Goal: Information Seeking & Learning: Check status

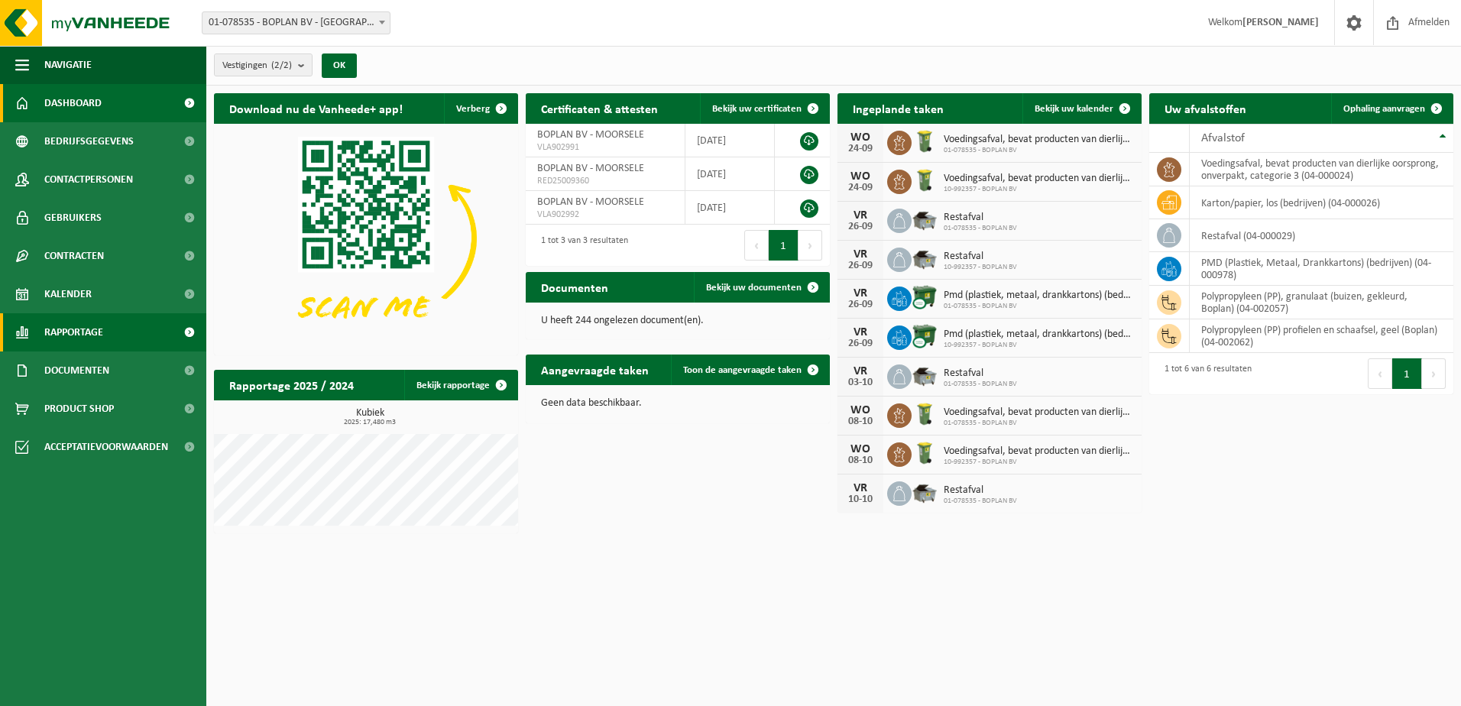
click at [50, 322] on span "Rapportage" at bounding box center [73, 332] width 59 height 38
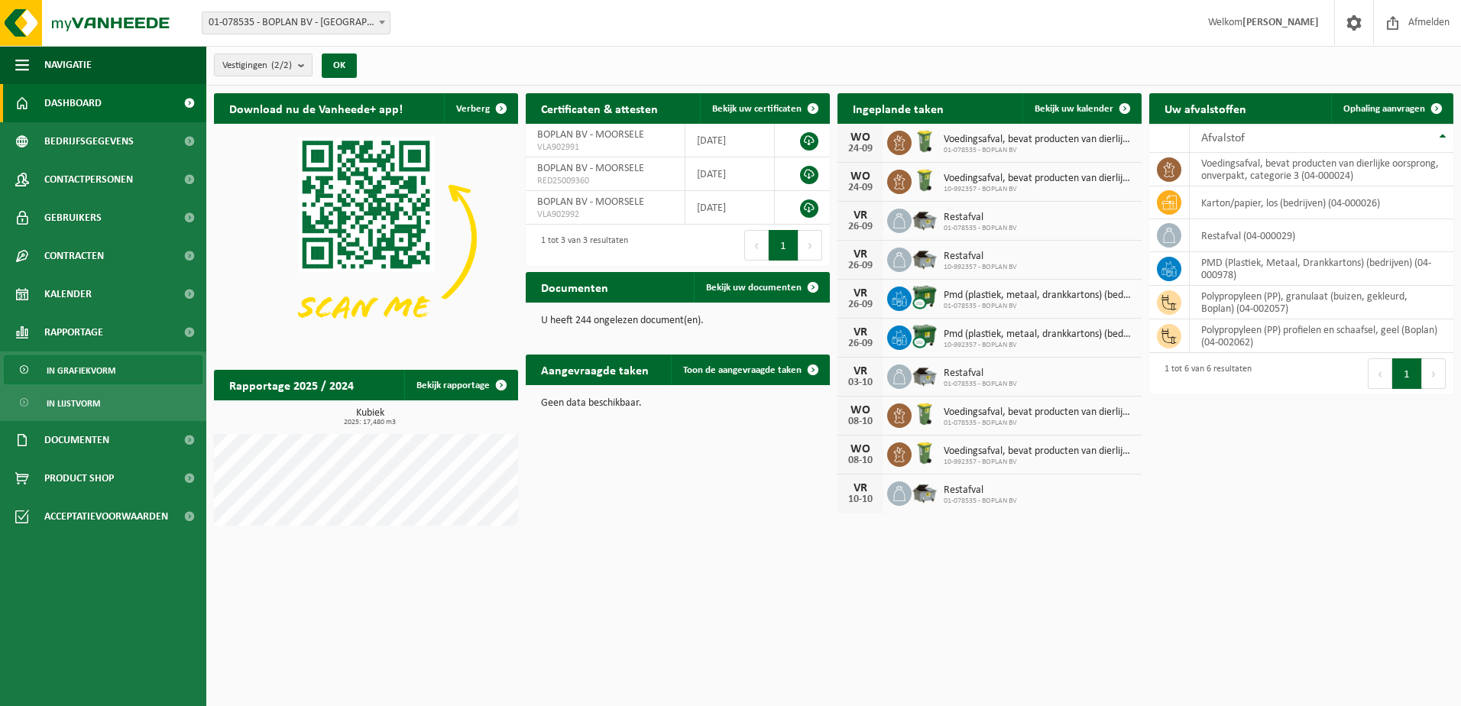
click at [172, 366] on link "In grafiekvorm" at bounding box center [103, 369] width 199 height 29
click at [92, 412] on span "In lijstvorm" at bounding box center [73, 403] width 53 height 29
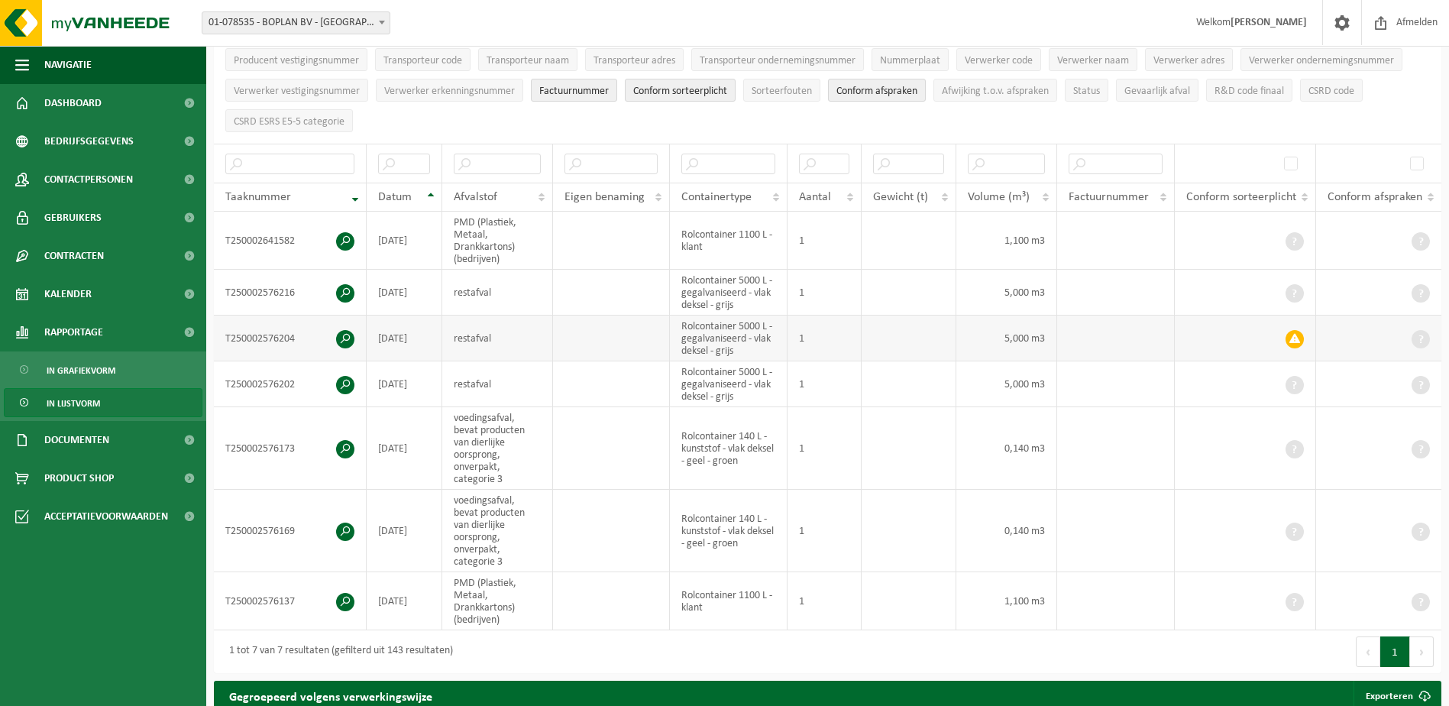
scroll to position [153, 0]
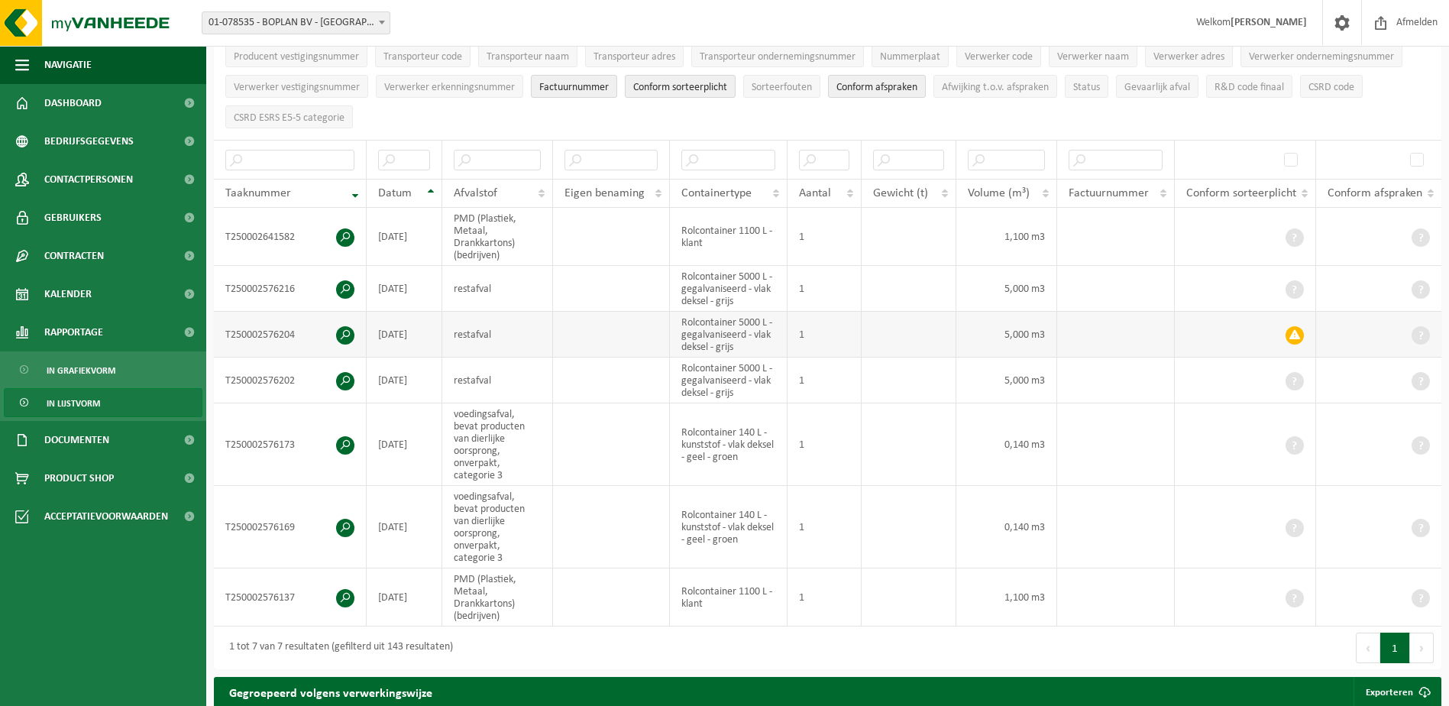
click at [1292, 332] on span at bounding box center [1295, 335] width 18 height 18
click at [1294, 337] on span at bounding box center [1295, 335] width 18 height 18
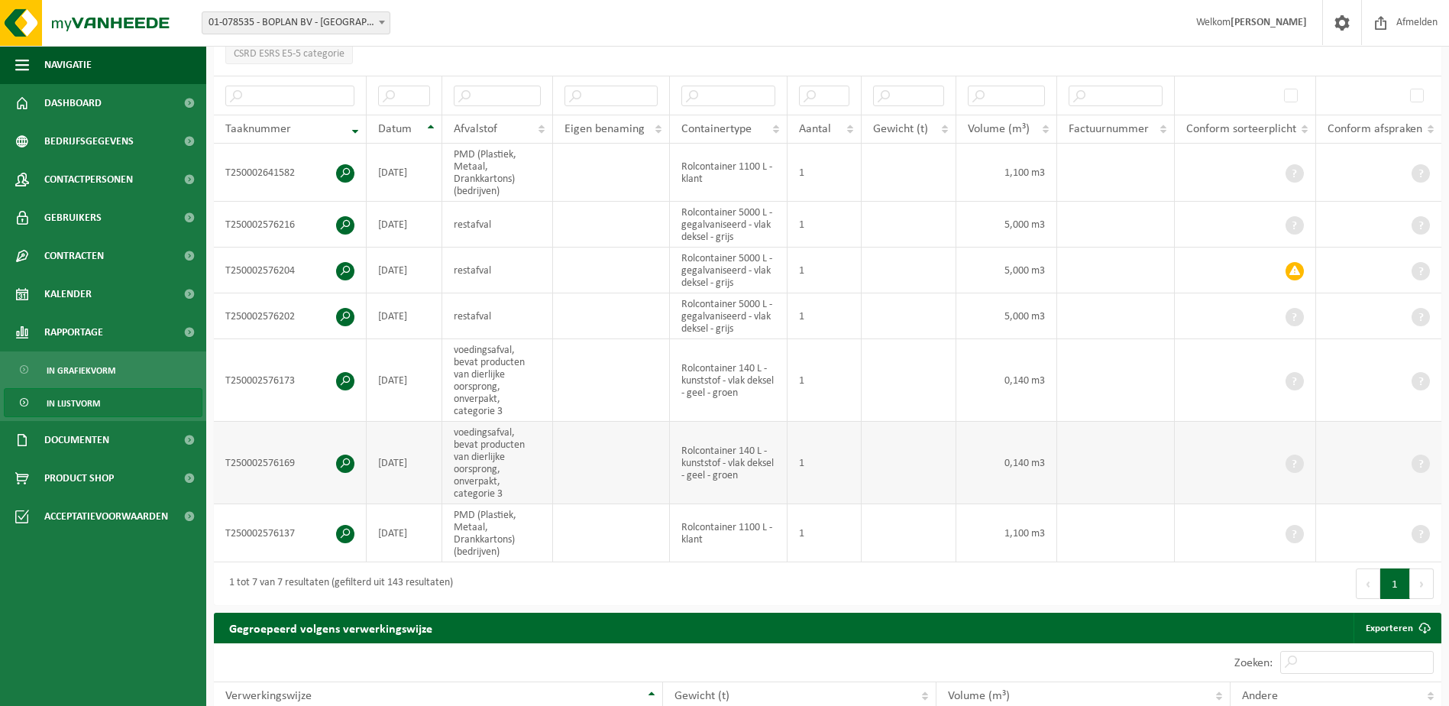
scroll to position [0, 0]
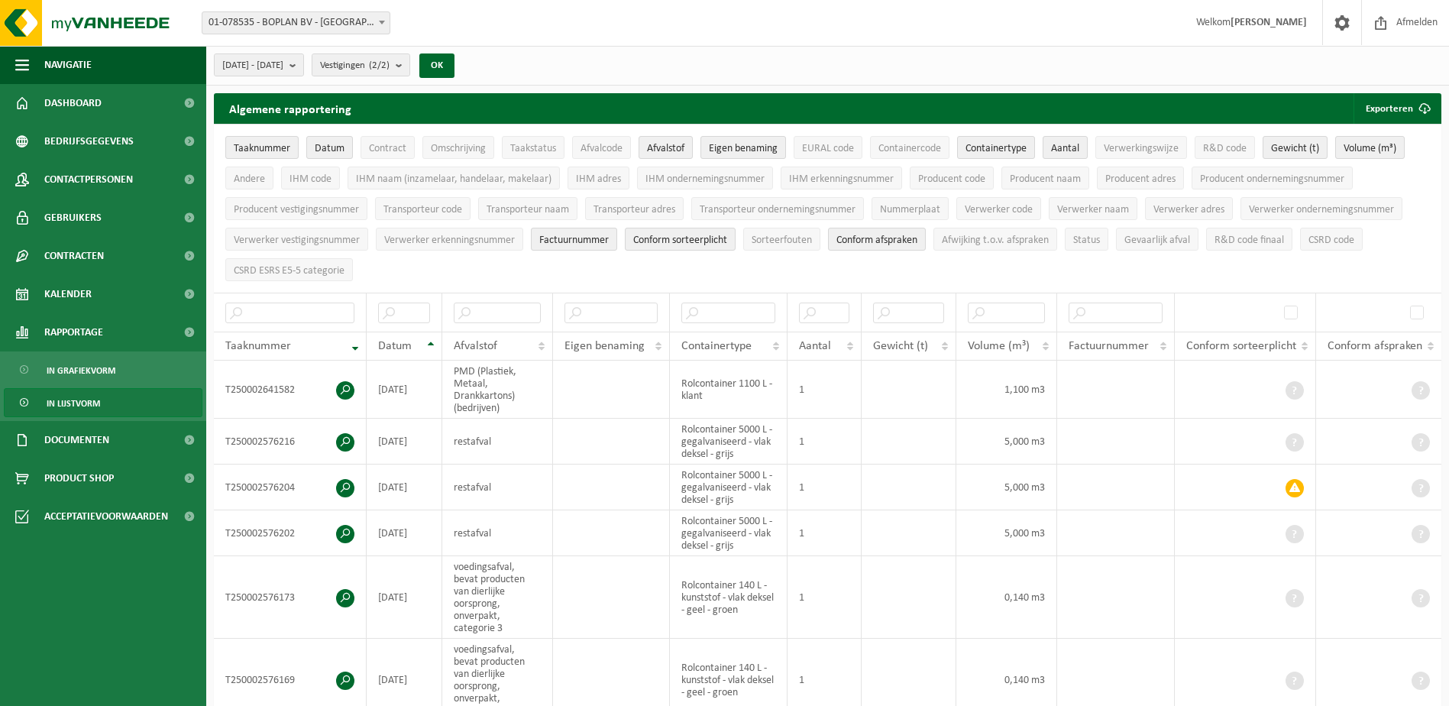
click at [112, 395] on link "In lijstvorm" at bounding box center [103, 402] width 199 height 29
click at [55, 370] on span "In grafiekvorm" at bounding box center [81, 370] width 69 height 29
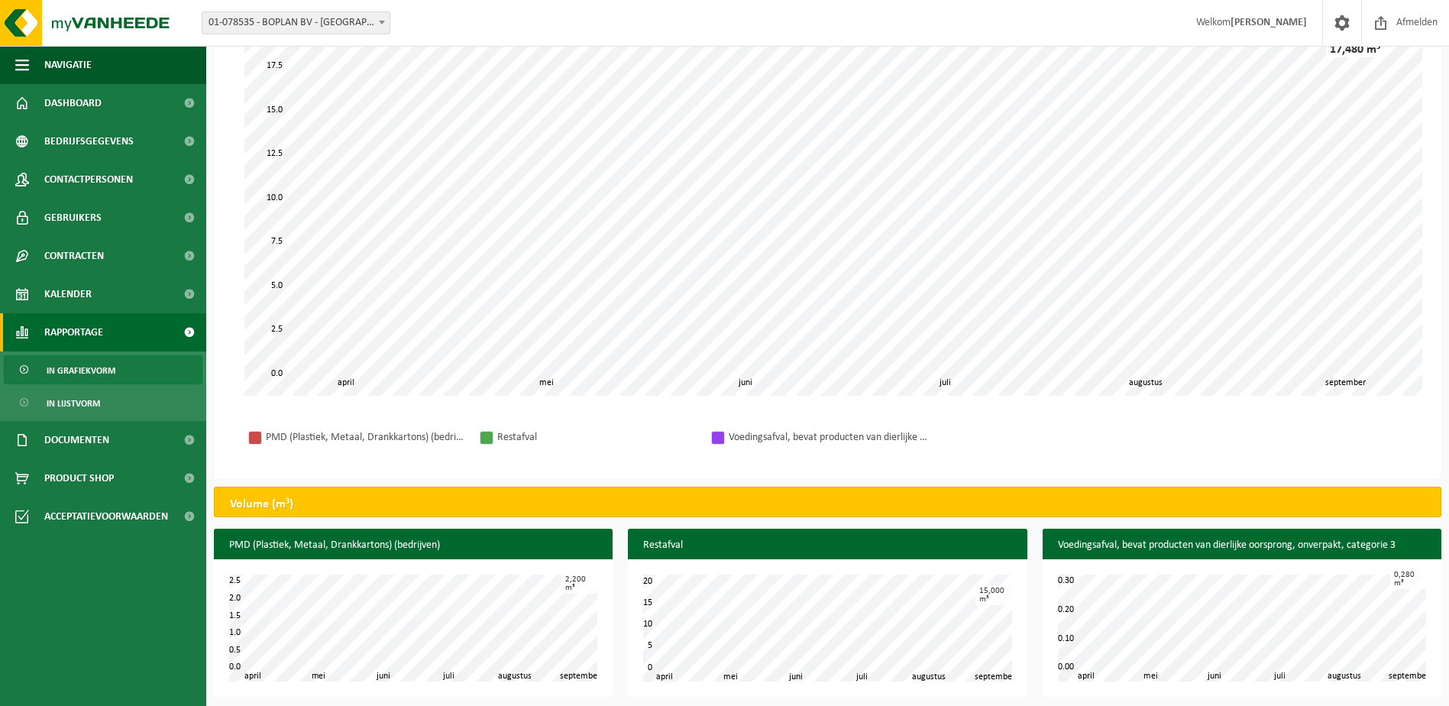
scroll to position [163, 0]
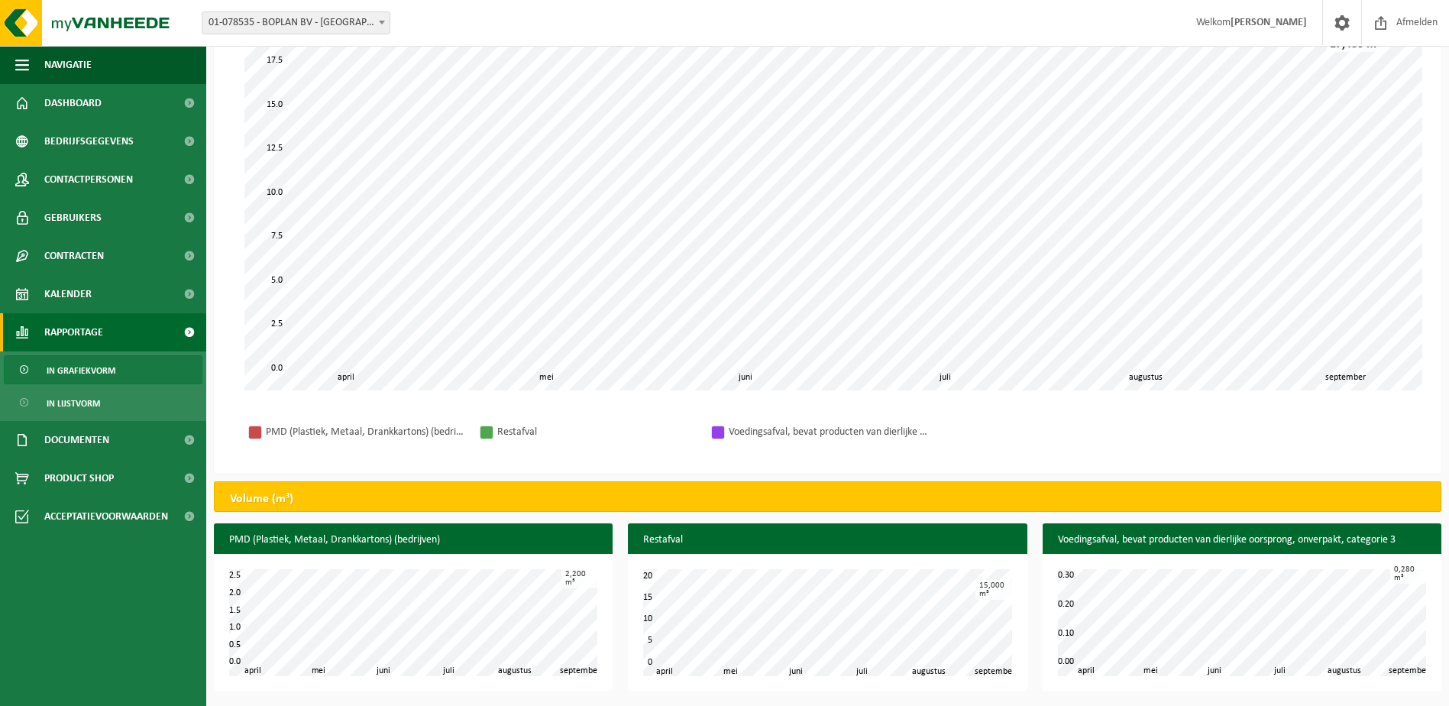
click at [355, 500] on div "Volume (m³)" at bounding box center [828, 496] width 1228 height 31
click at [139, 397] on link "In lijstvorm" at bounding box center [103, 402] width 199 height 29
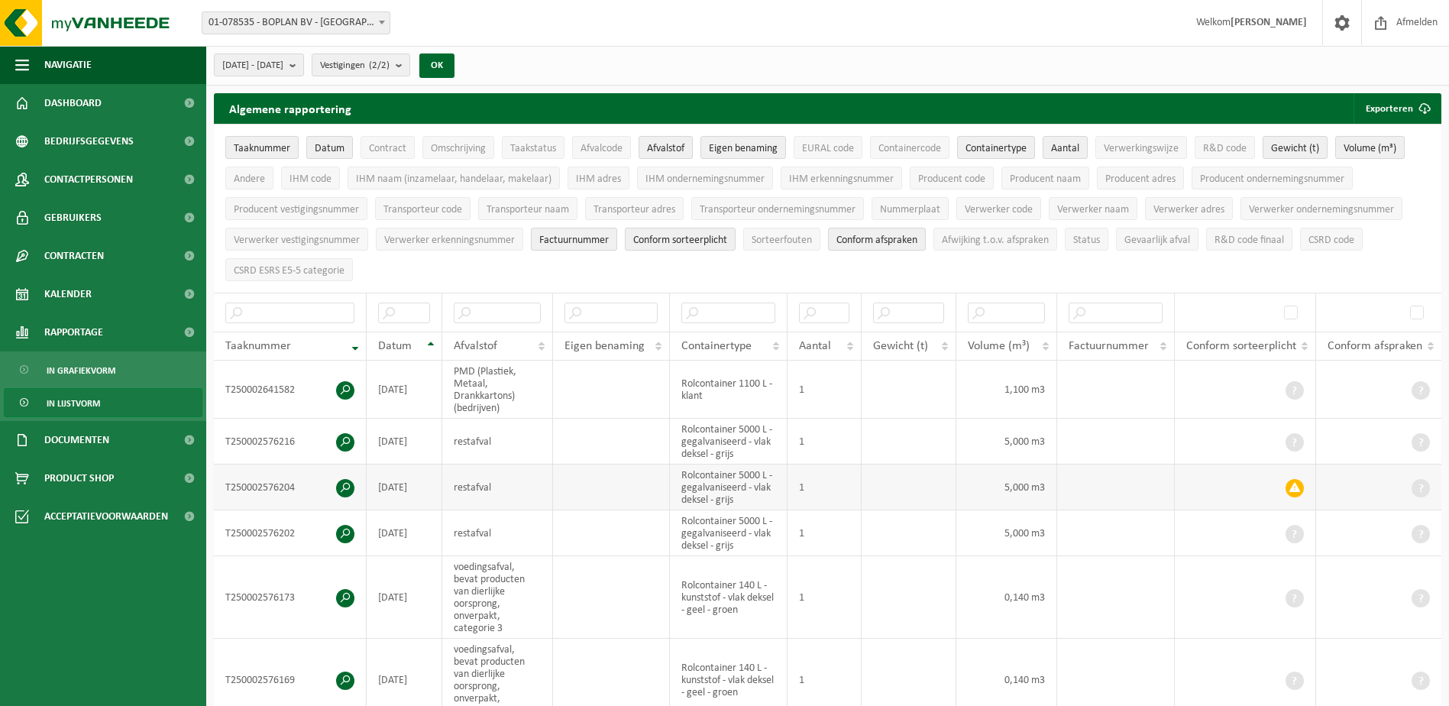
click at [1302, 482] on span at bounding box center [1295, 488] width 18 height 18
click at [1291, 490] on span at bounding box center [1295, 488] width 18 height 18
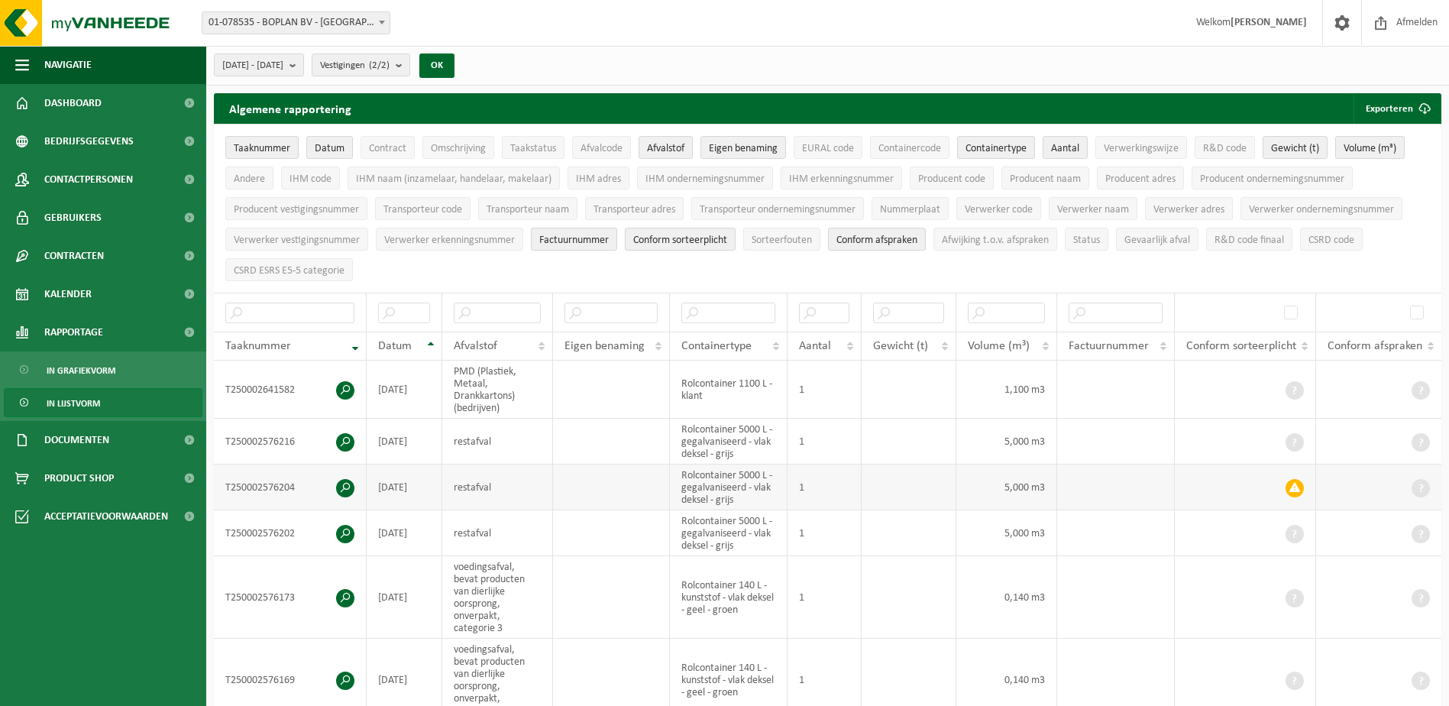
click at [1291, 490] on span at bounding box center [1295, 488] width 18 height 18
click at [1292, 536] on span at bounding box center [1295, 534] width 18 height 18
click at [134, 102] on link "Dashboard" at bounding box center [103, 103] width 206 height 38
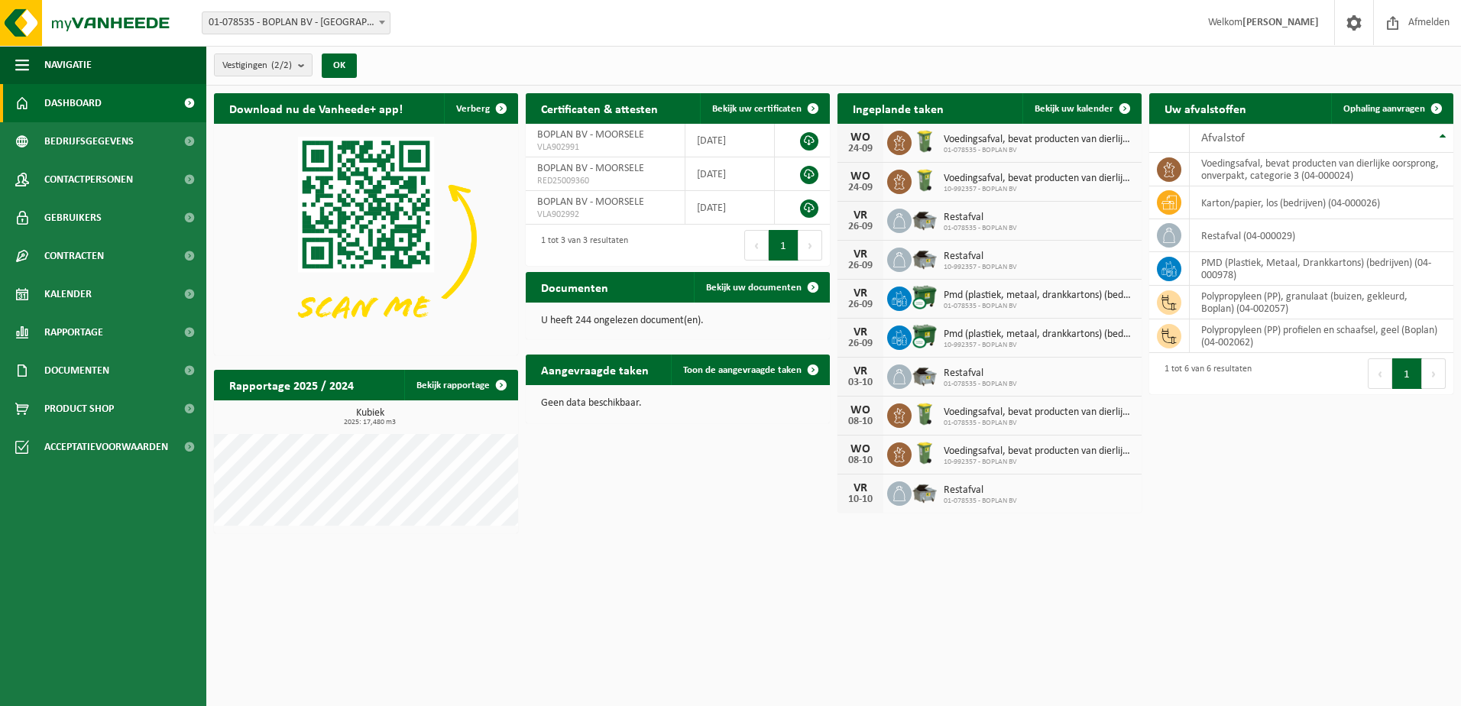
click at [688, 533] on div "Download nu de Vanheede+ app! Verberg Certificaten & attesten Bekijk uw certifi…" at bounding box center [833, 313] width 1247 height 455
click at [141, 287] on link "Kalender" at bounding box center [103, 294] width 206 height 38
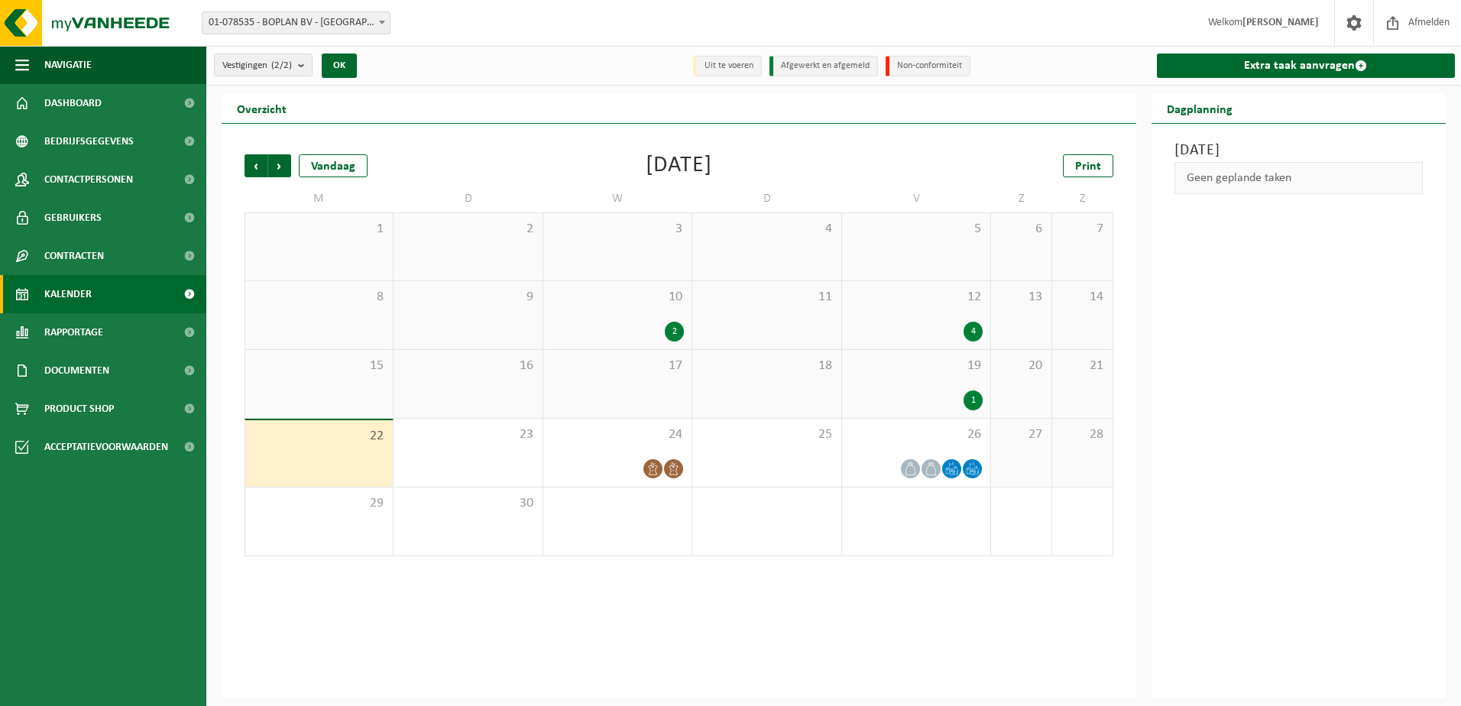
click at [975, 399] on div "1" at bounding box center [973, 400] width 19 height 20
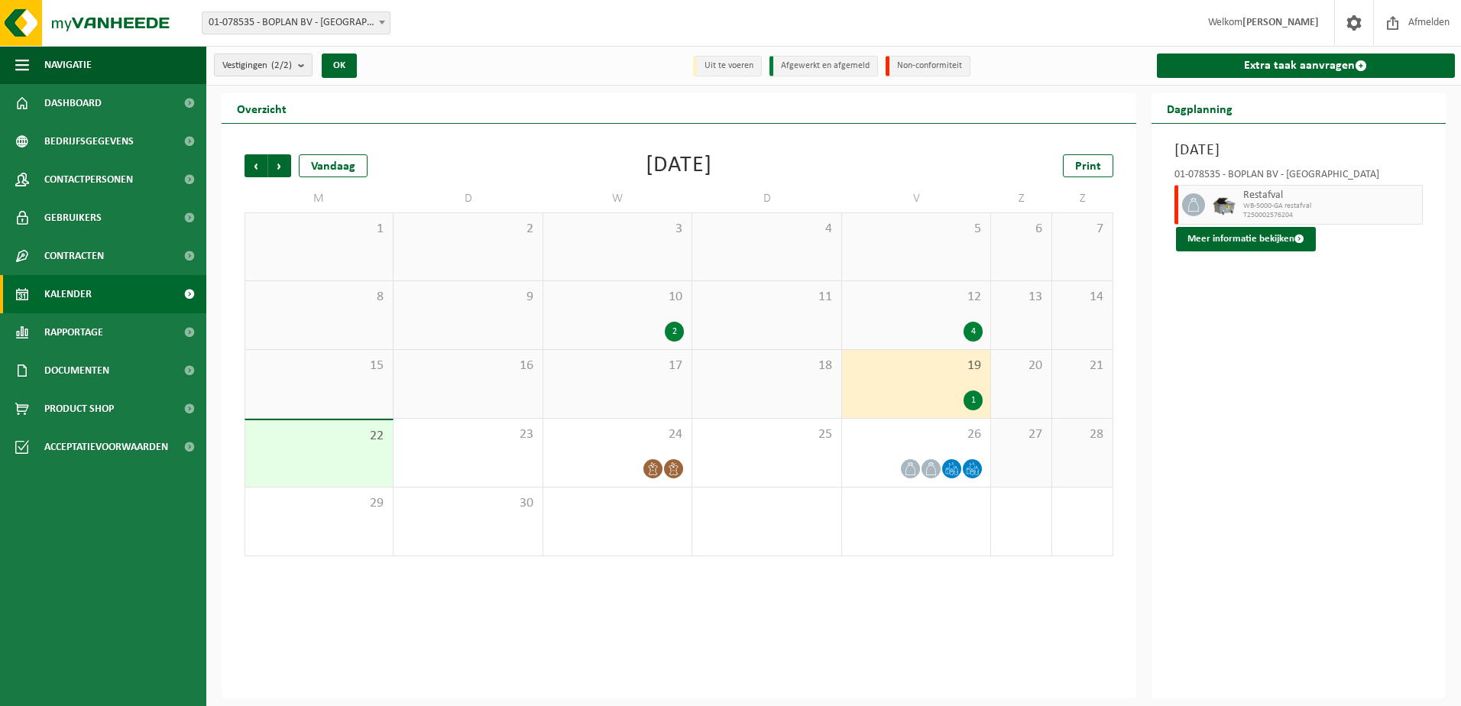
click at [904, 319] on div "12 4" at bounding box center [916, 315] width 148 height 68
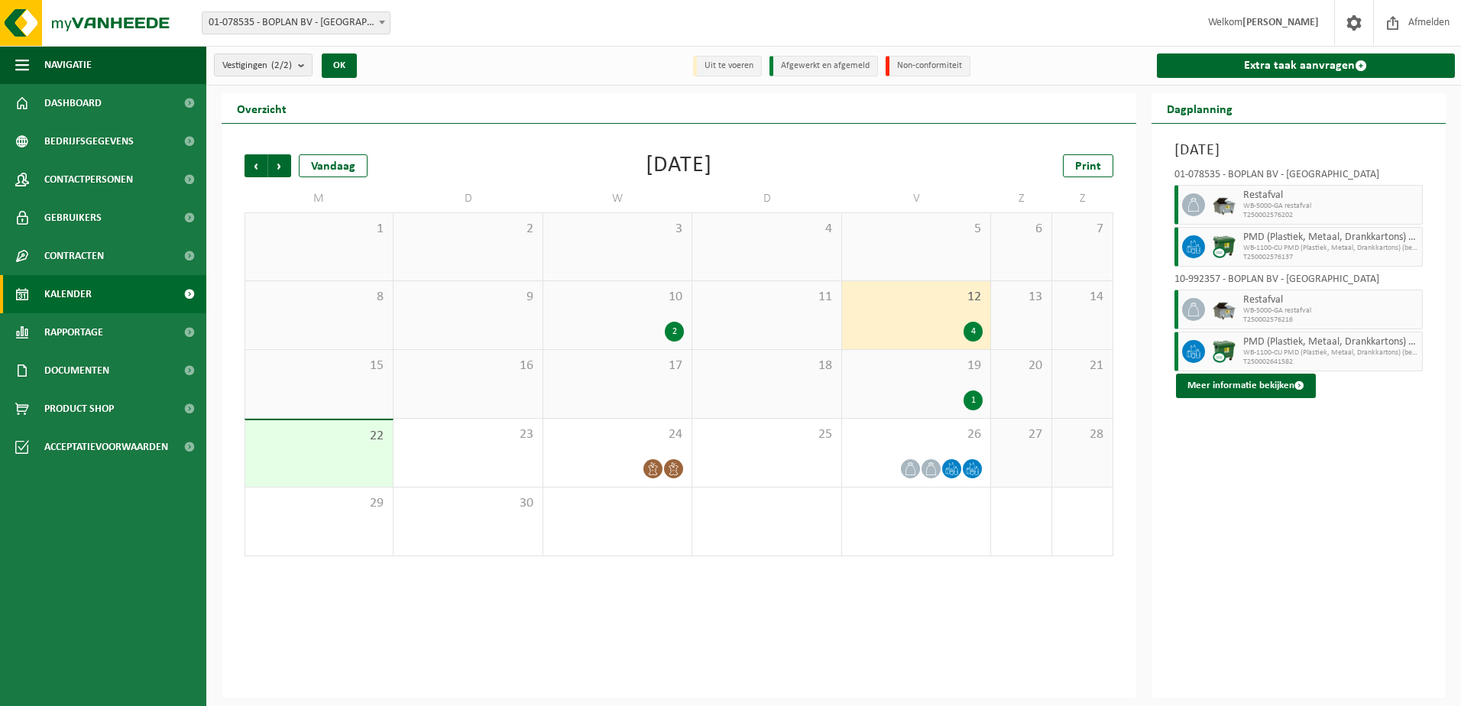
click at [886, 388] on div "19 1" at bounding box center [916, 384] width 148 height 68
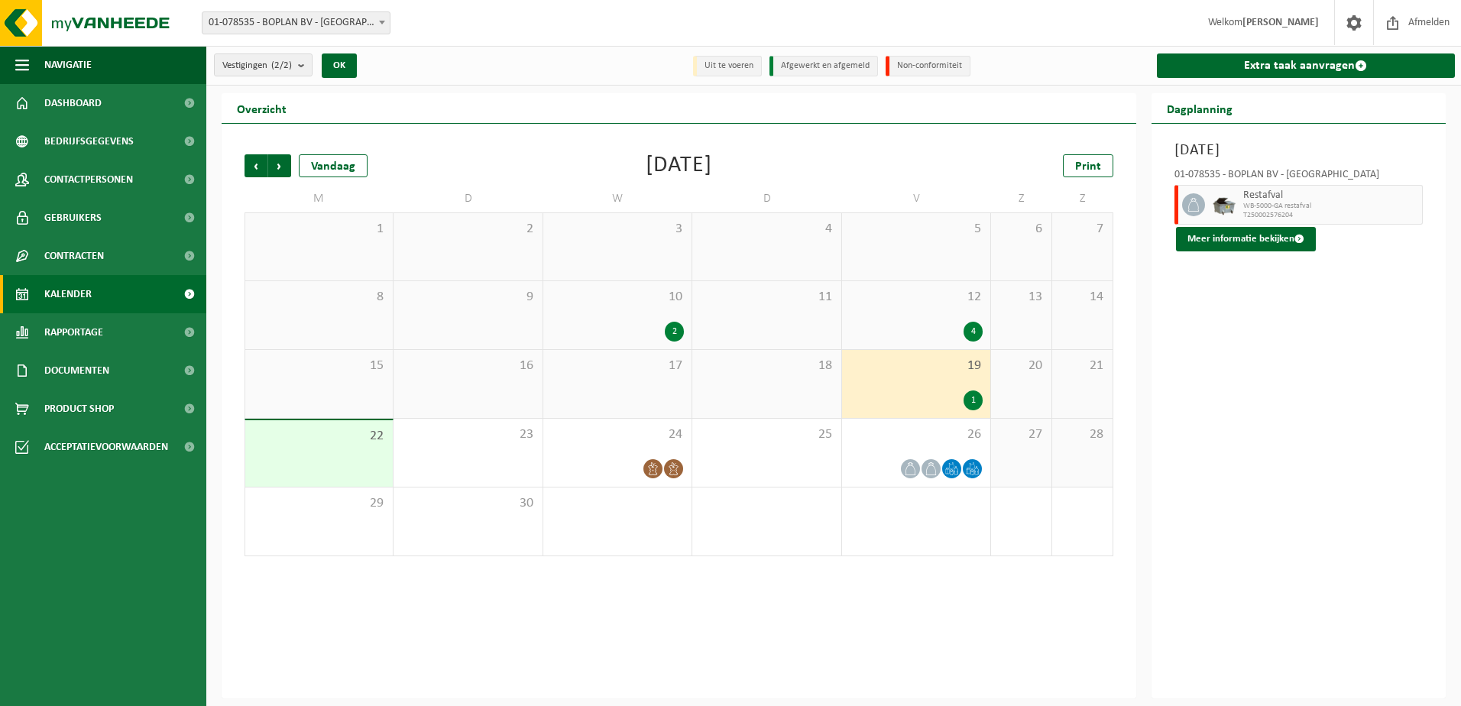
click at [1249, 202] on span "WB-5000-GA restafval" at bounding box center [1331, 206] width 176 height 9
click at [1229, 246] on button "Meer informatie bekijken" at bounding box center [1246, 239] width 140 height 24
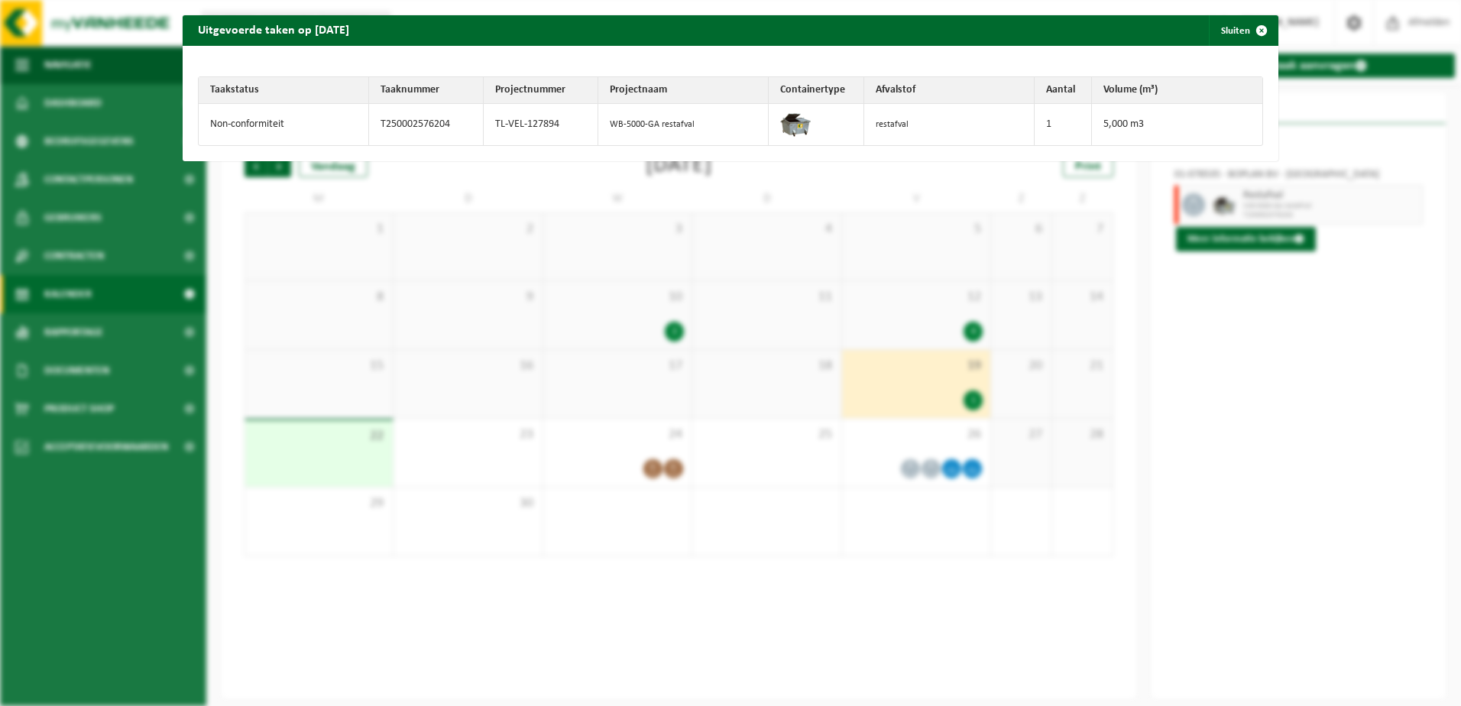
click at [674, 124] on td "WB-5000-GA restafval" at bounding box center [683, 124] width 170 height 41
click at [998, 134] on td "restafval" at bounding box center [949, 124] width 170 height 41
click at [1097, 131] on td "5,000 m3" at bounding box center [1177, 124] width 170 height 41
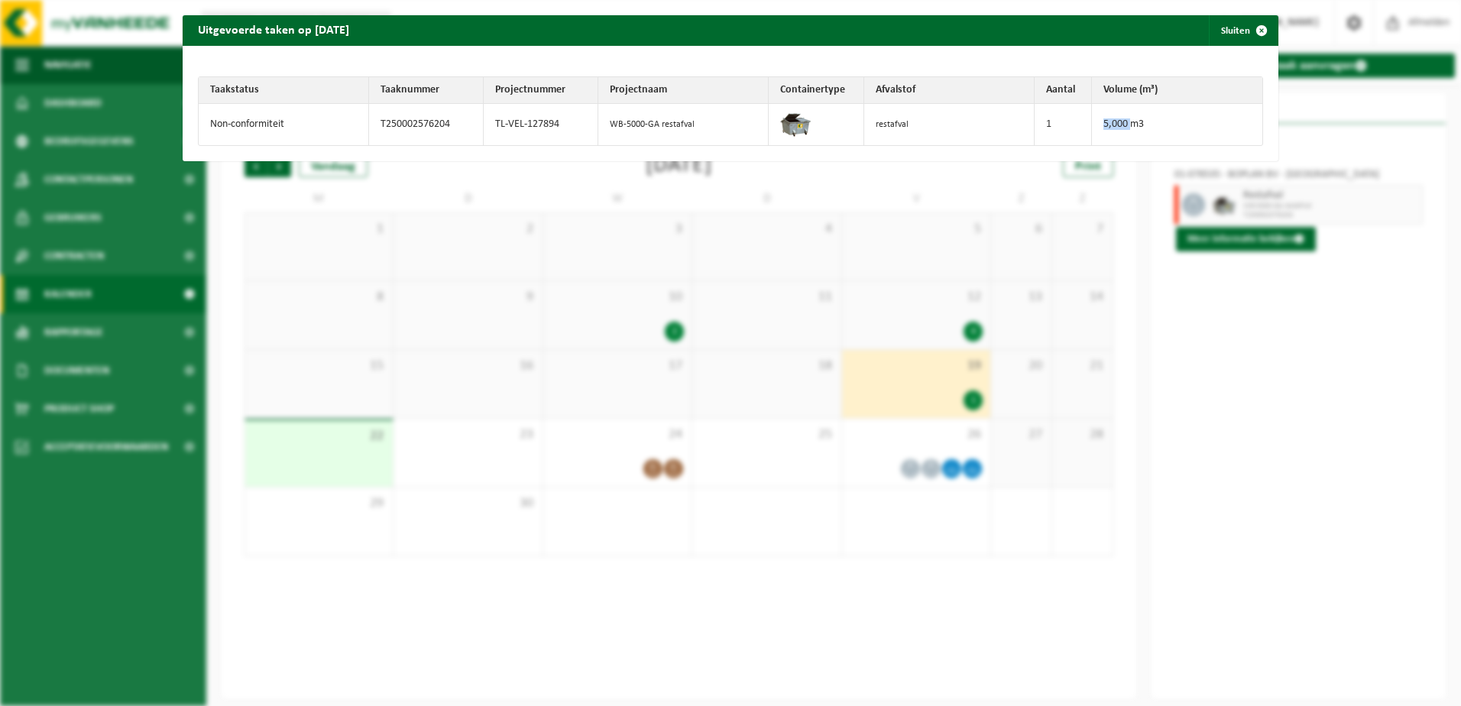
click at [1097, 131] on td "5,000 m3" at bounding box center [1177, 124] width 170 height 41
click at [387, 123] on td "T250002576204" at bounding box center [426, 124] width 115 height 41
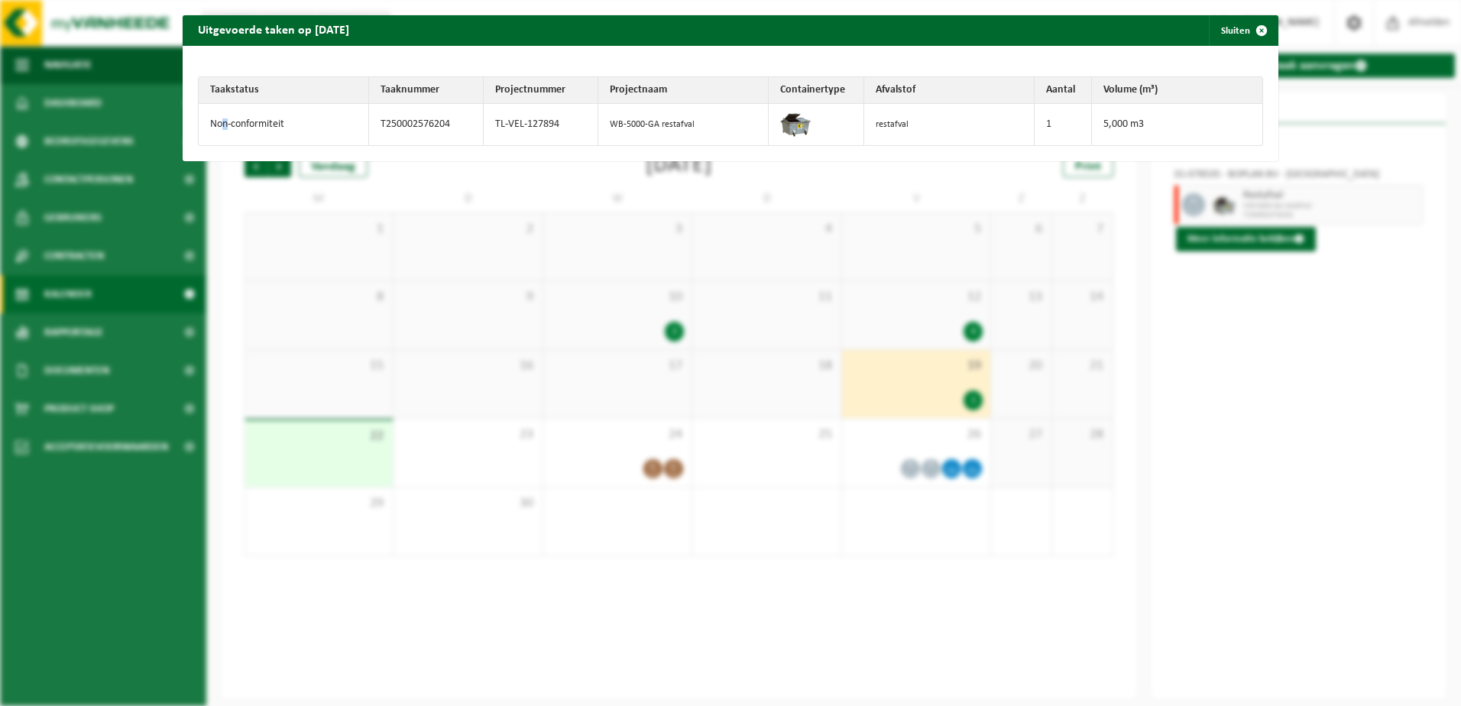
click at [224, 110] on td "Non-conformiteit" at bounding box center [284, 124] width 170 height 41
click at [653, 113] on td "WB-5000-GA restafval" at bounding box center [683, 124] width 170 height 41
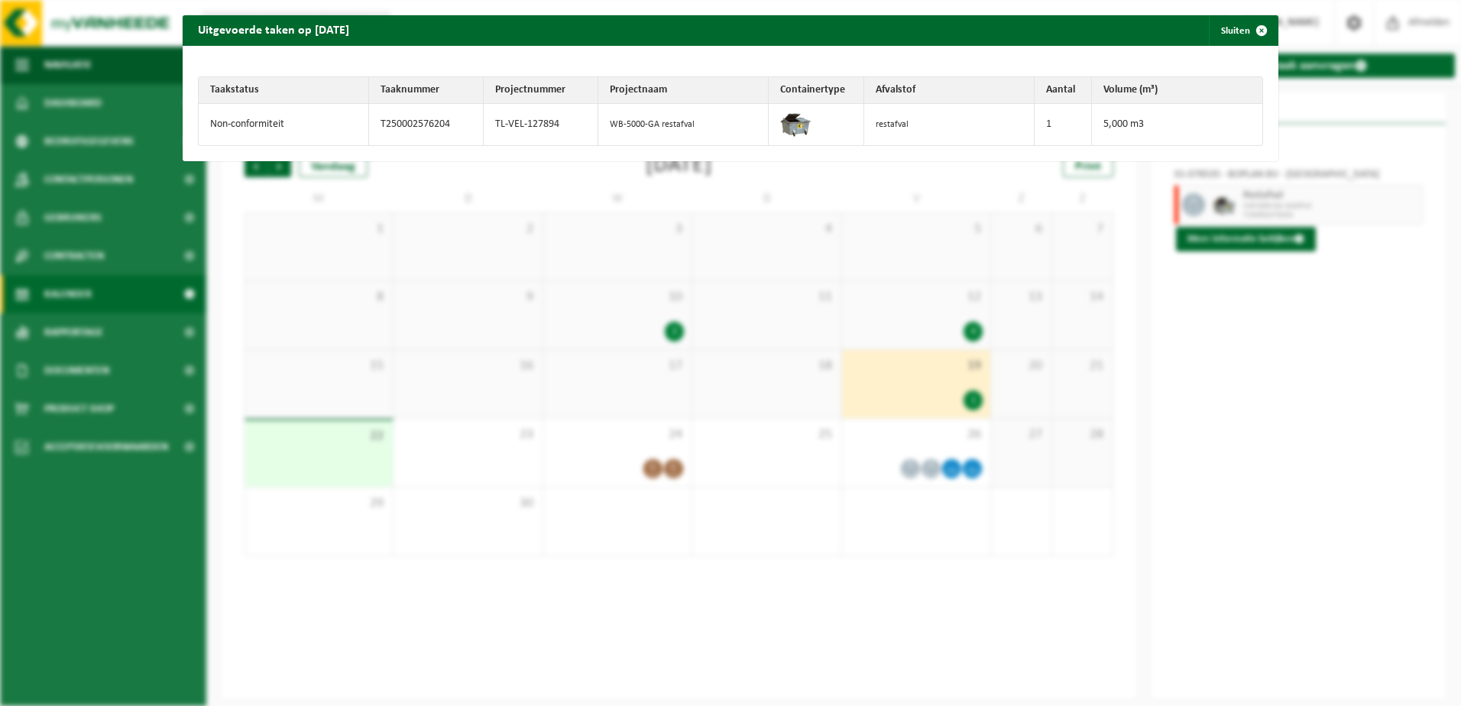
click at [1104, 125] on td "5,000 m3" at bounding box center [1177, 124] width 170 height 41
click at [1104, 126] on td "5,000 m3" at bounding box center [1177, 124] width 170 height 41
click at [1246, 31] on span "button" at bounding box center [1261, 30] width 31 height 31
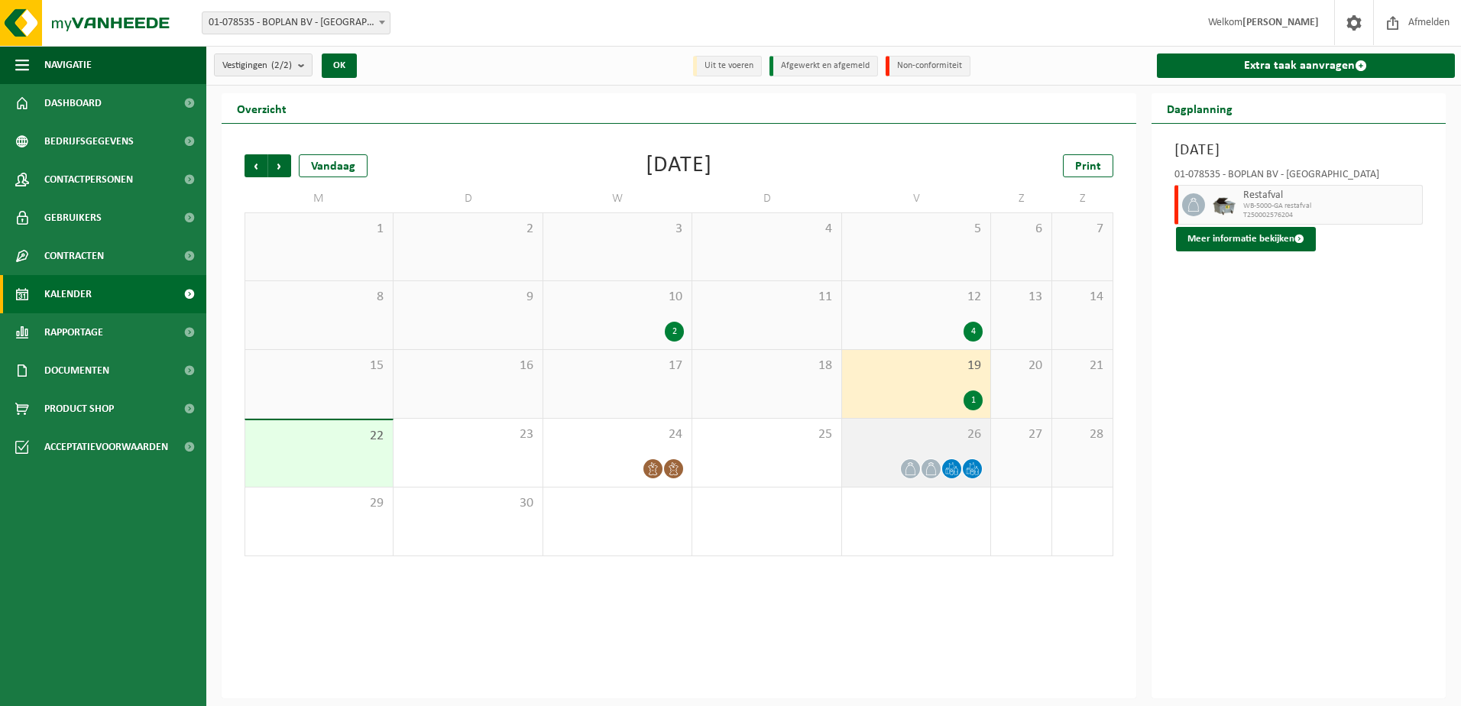
click at [877, 482] on div "26" at bounding box center [916, 453] width 148 height 68
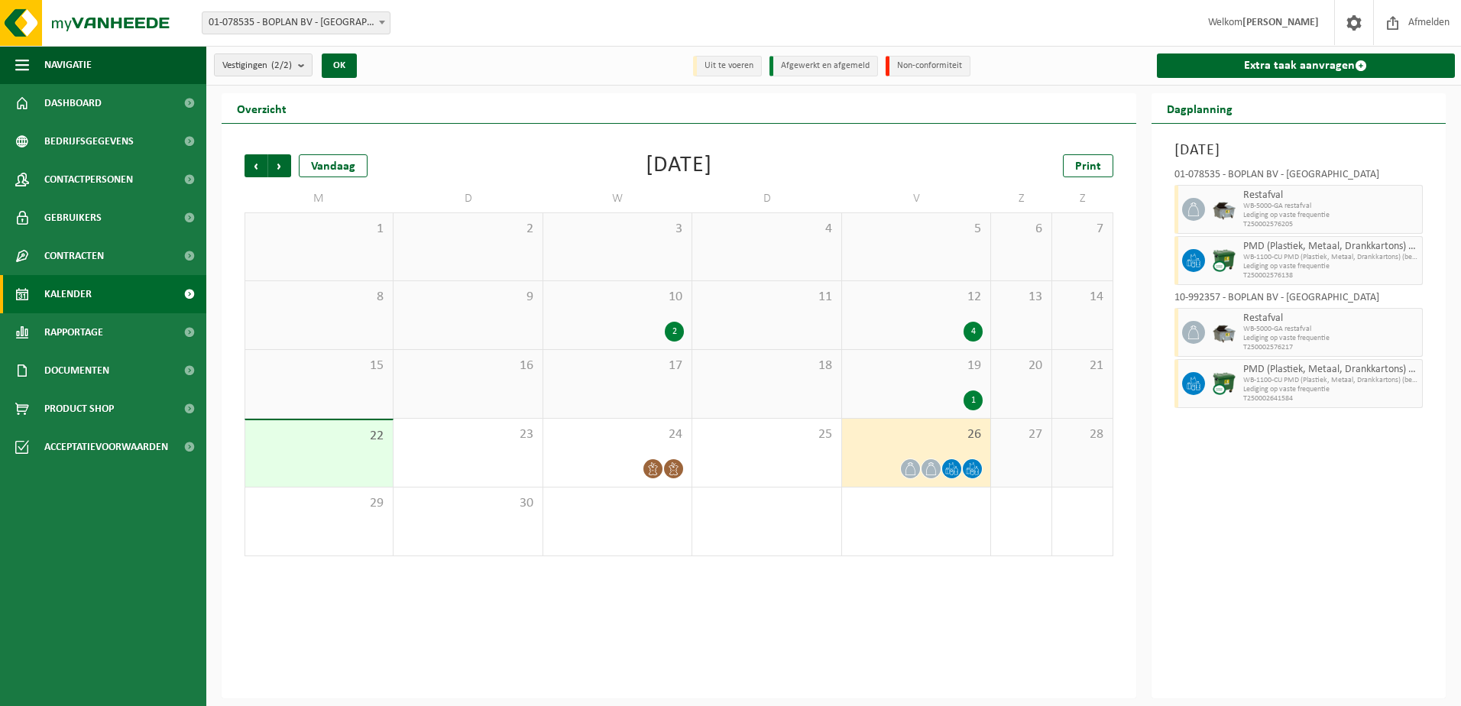
click at [611, 317] on div "10 2" at bounding box center [617, 315] width 148 height 68
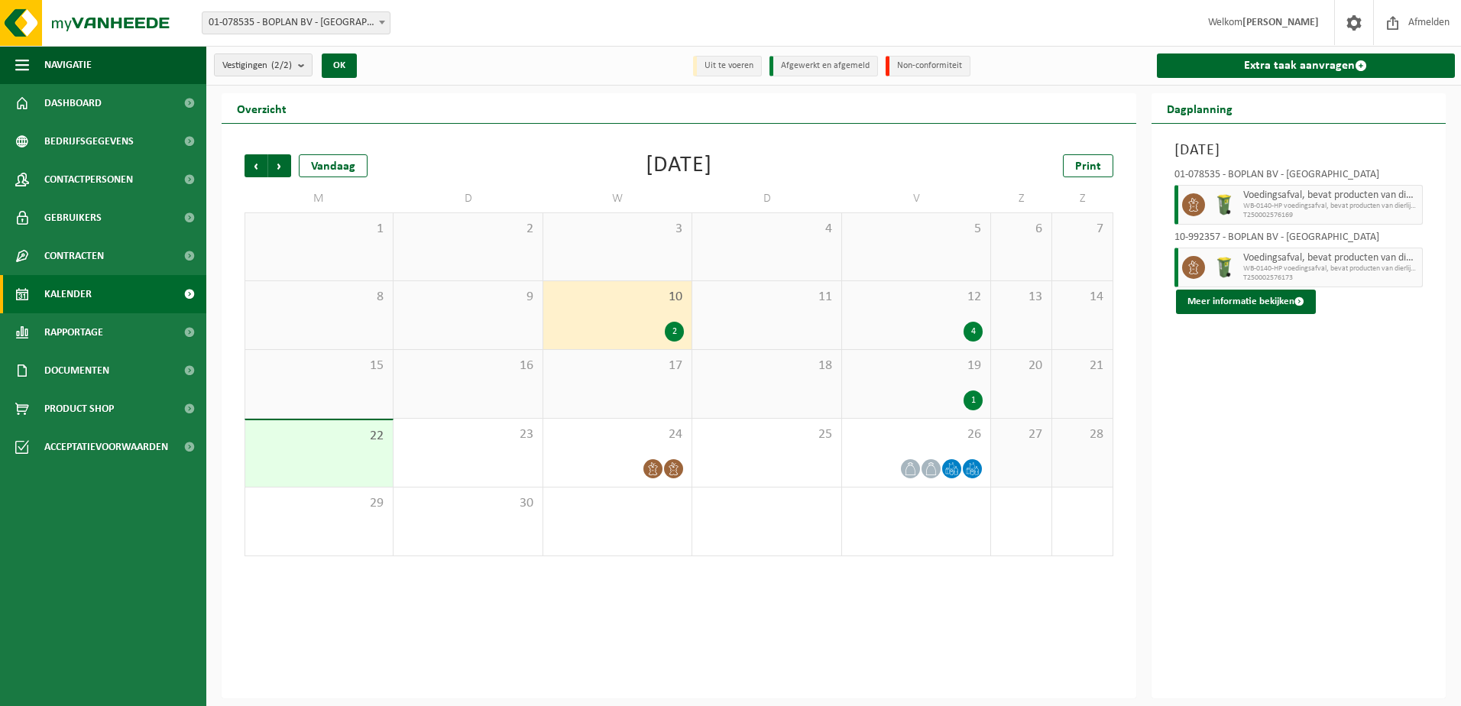
click at [1251, 209] on span "WB-0140-HP voedingsafval, bevat producten van dierlijke oors" at bounding box center [1331, 206] width 176 height 9
click at [1229, 297] on button "Meer informatie bekijken" at bounding box center [1246, 302] width 140 height 24
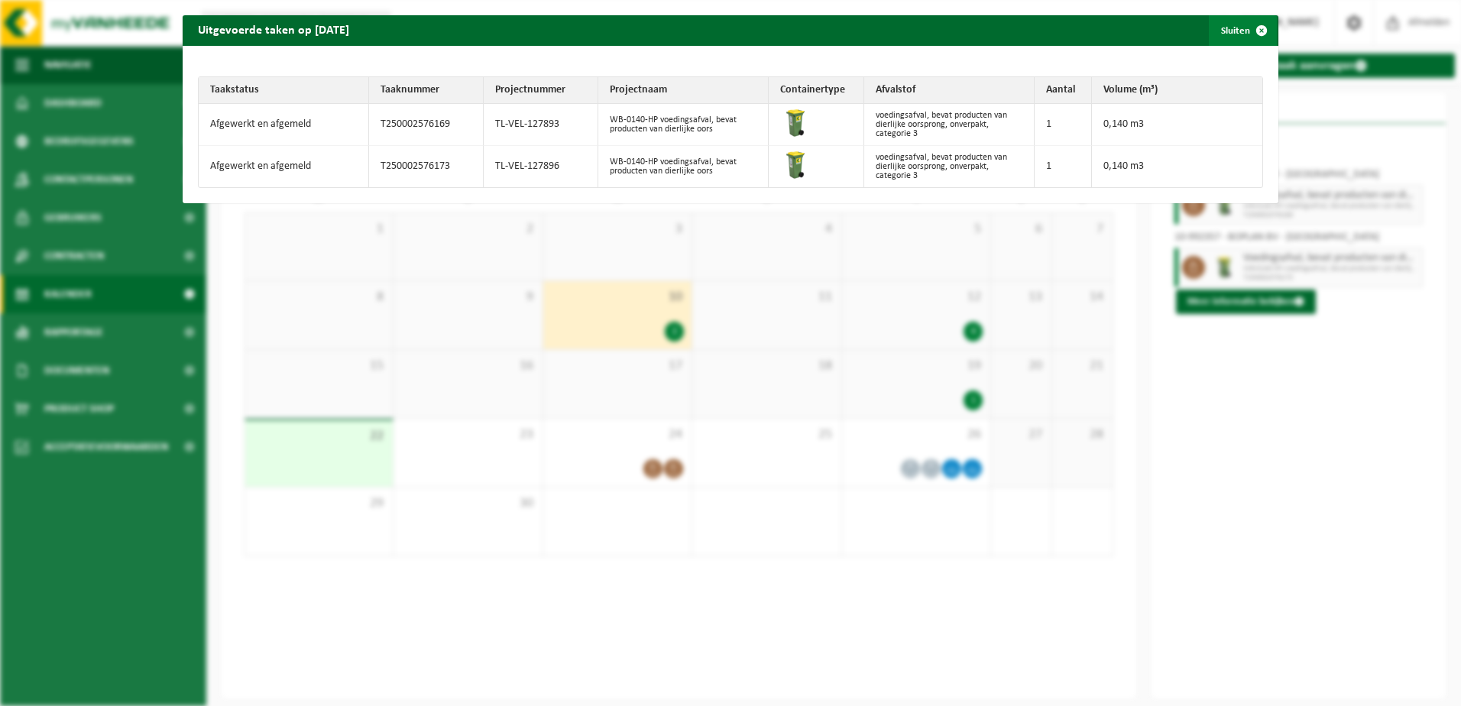
click at [1253, 23] on span "button" at bounding box center [1261, 30] width 31 height 31
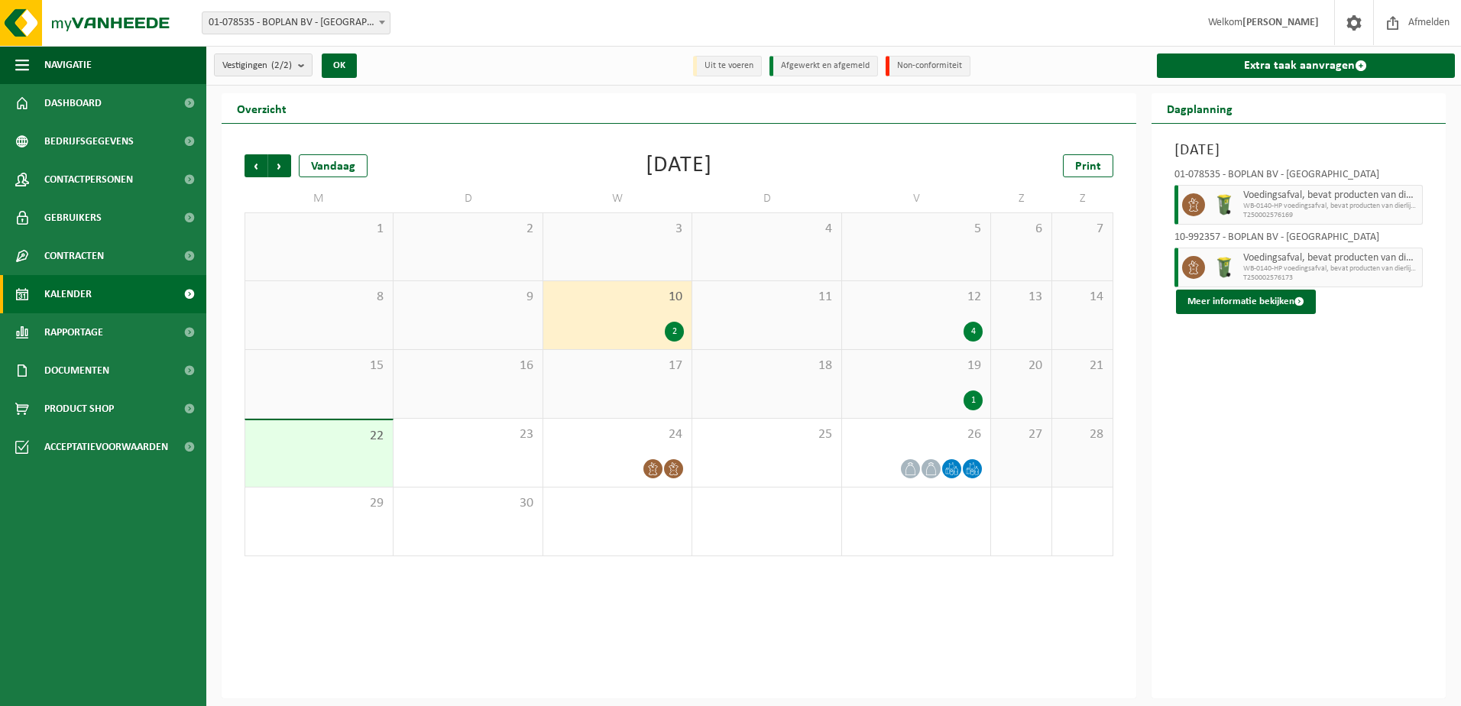
click at [931, 384] on div "19 1" at bounding box center [916, 384] width 148 height 68
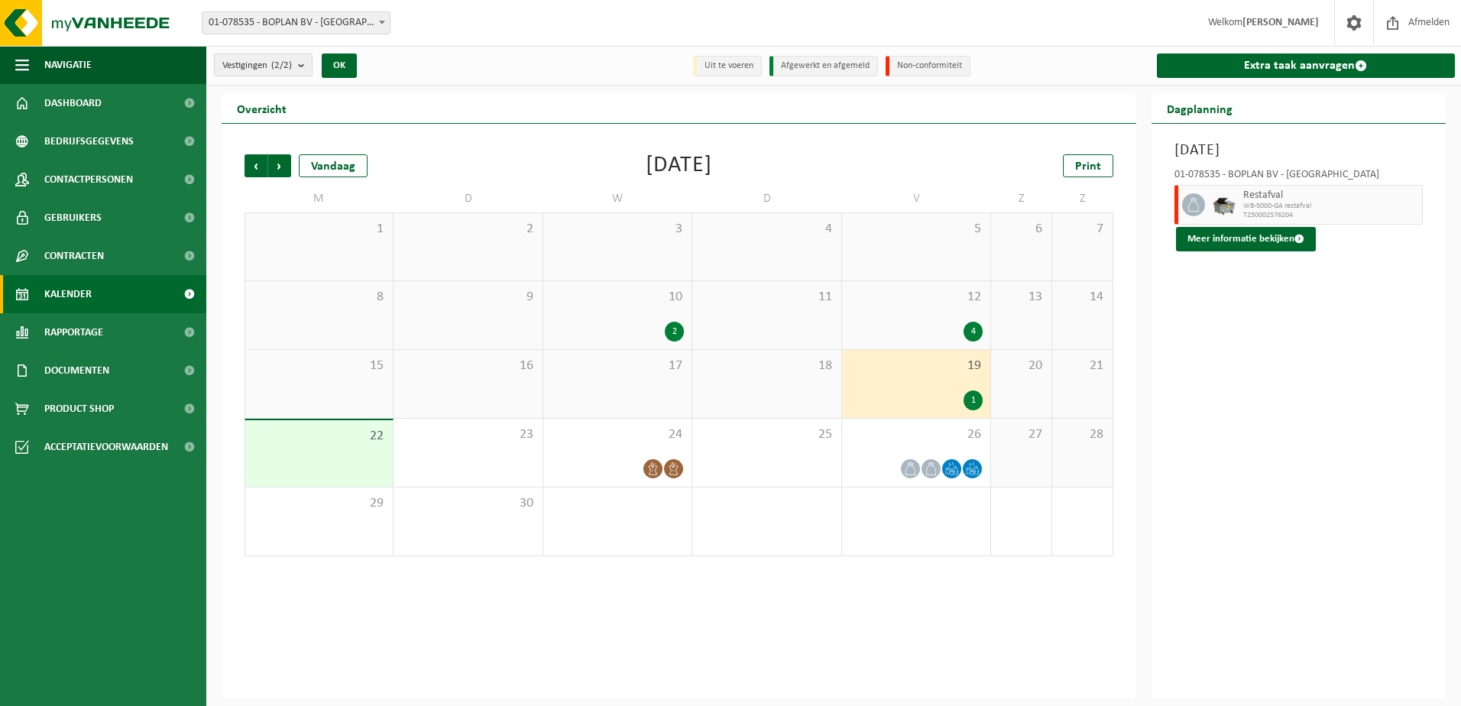
click at [1239, 195] on div "Restafval WB-5000-GA restafval T250002576204" at bounding box center [1331, 205] width 184 height 40
click at [1249, 230] on button "Meer informatie bekijken" at bounding box center [1246, 239] width 140 height 24
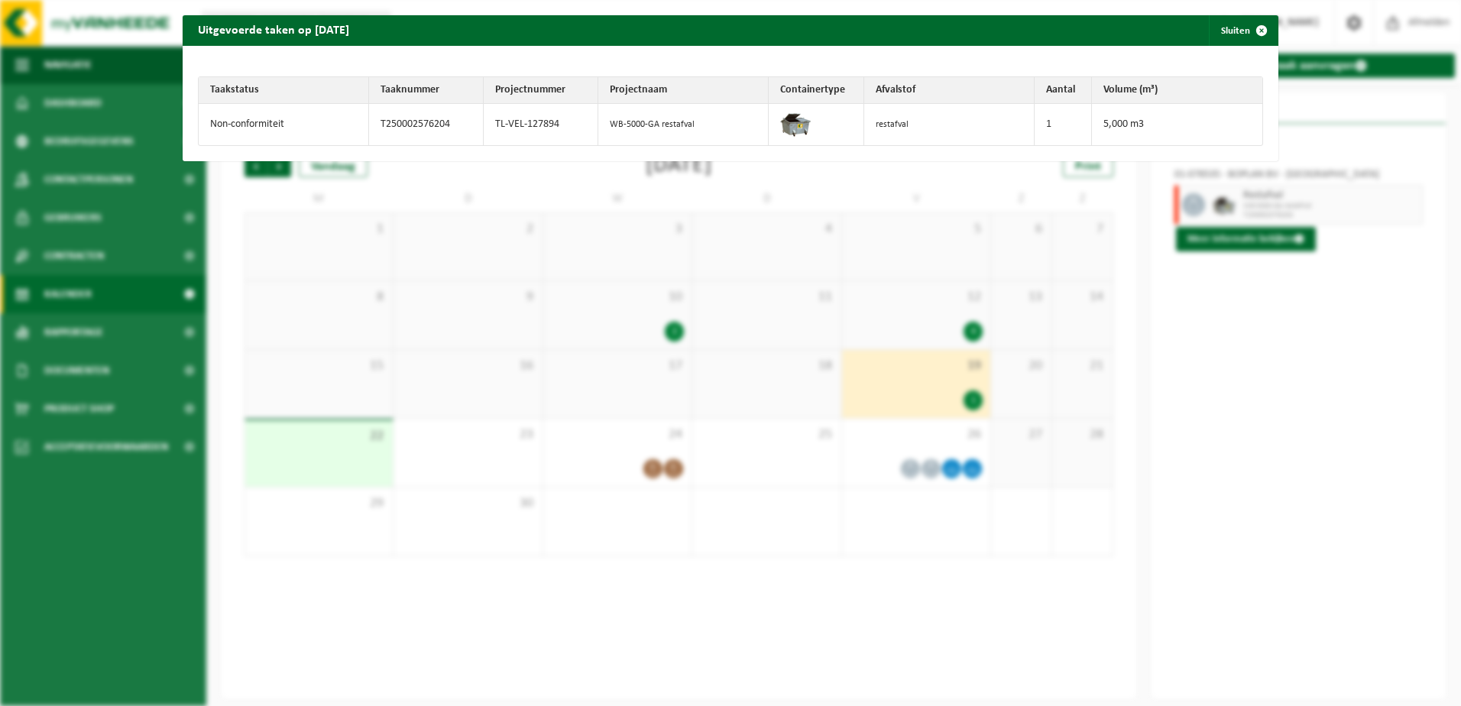
click at [185, 128] on div "Taakstatus Taaknummer Projectnummer Projectnaam Containertype Afvalstof Aantal …" at bounding box center [731, 103] width 1096 height 115
click at [203, 123] on td "Non-conformiteit" at bounding box center [284, 124] width 170 height 41
click at [204, 123] on td "Non-conformiteit" at bounding box center [284, 124] width 170 height 41
click at [1249, 32] on span "button" at bounding box center [1261, 30] width 31 height 31
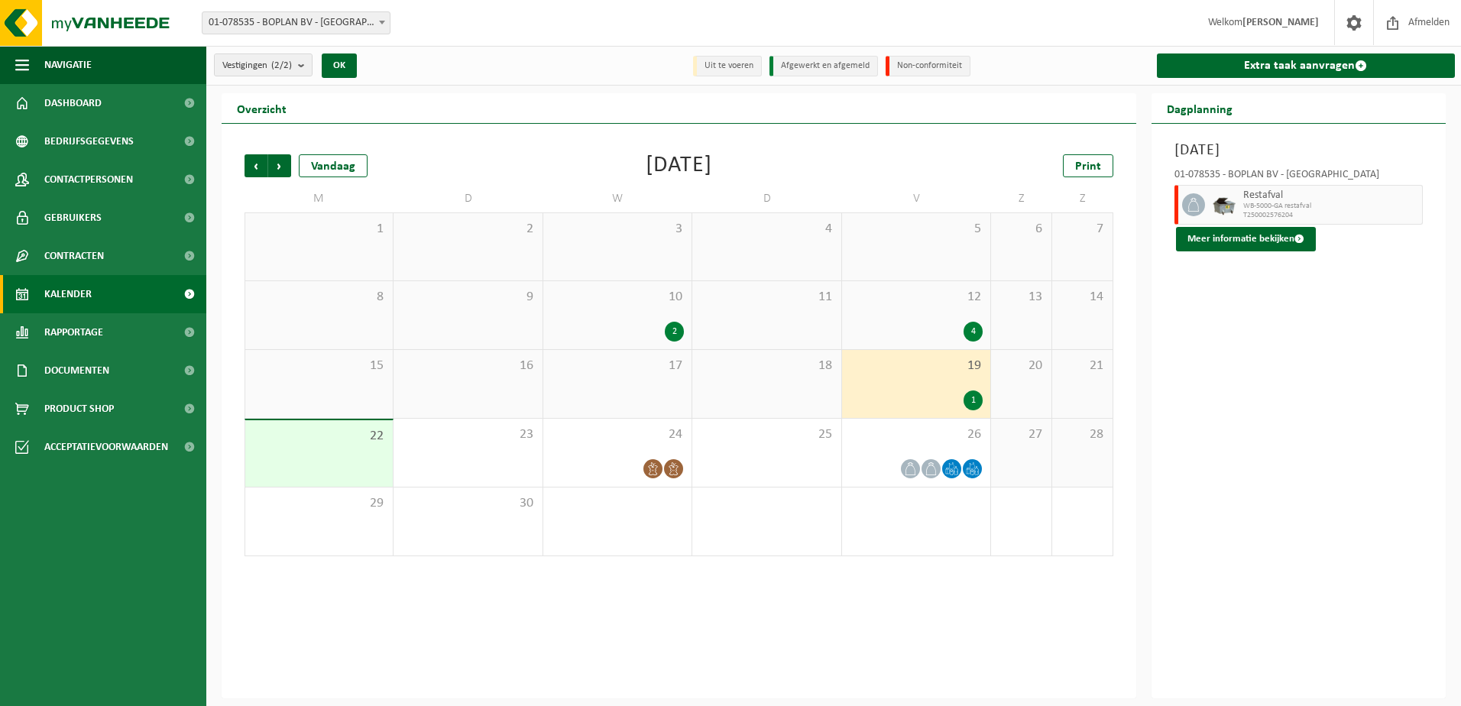
click at [1286, 27] on strong "[PERSON_NAME]" at bounding box center [1280, 22] width 76 height 11
click at [1358, 28] on span at bounding box center [1353, 22] width 23 height 45
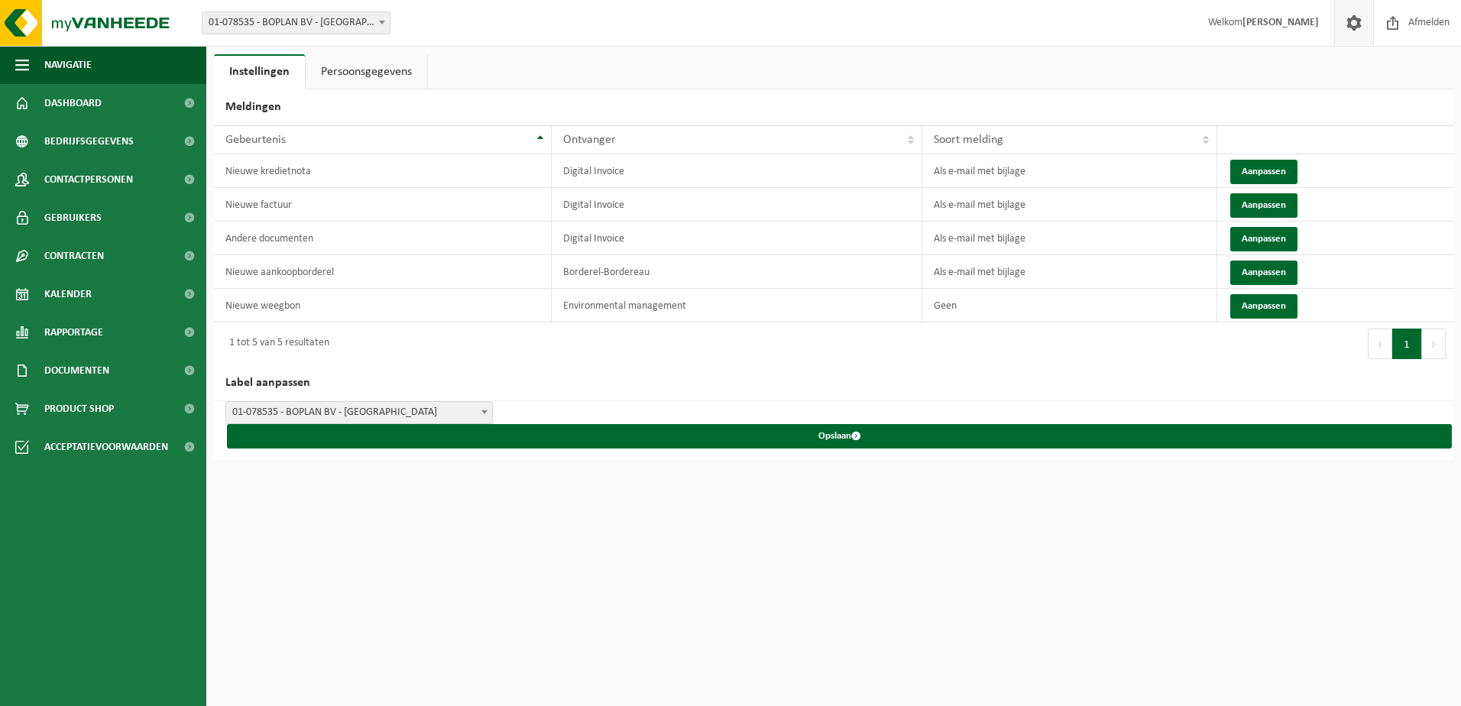
click at [778, 644] on html "Vestiging: 01-078535 - BOPLAN BV - MOORSELE 10-992357 - BOPLAN BV - MOORSELE 01…" at bounding box center [730, 353] width 1461 height 706
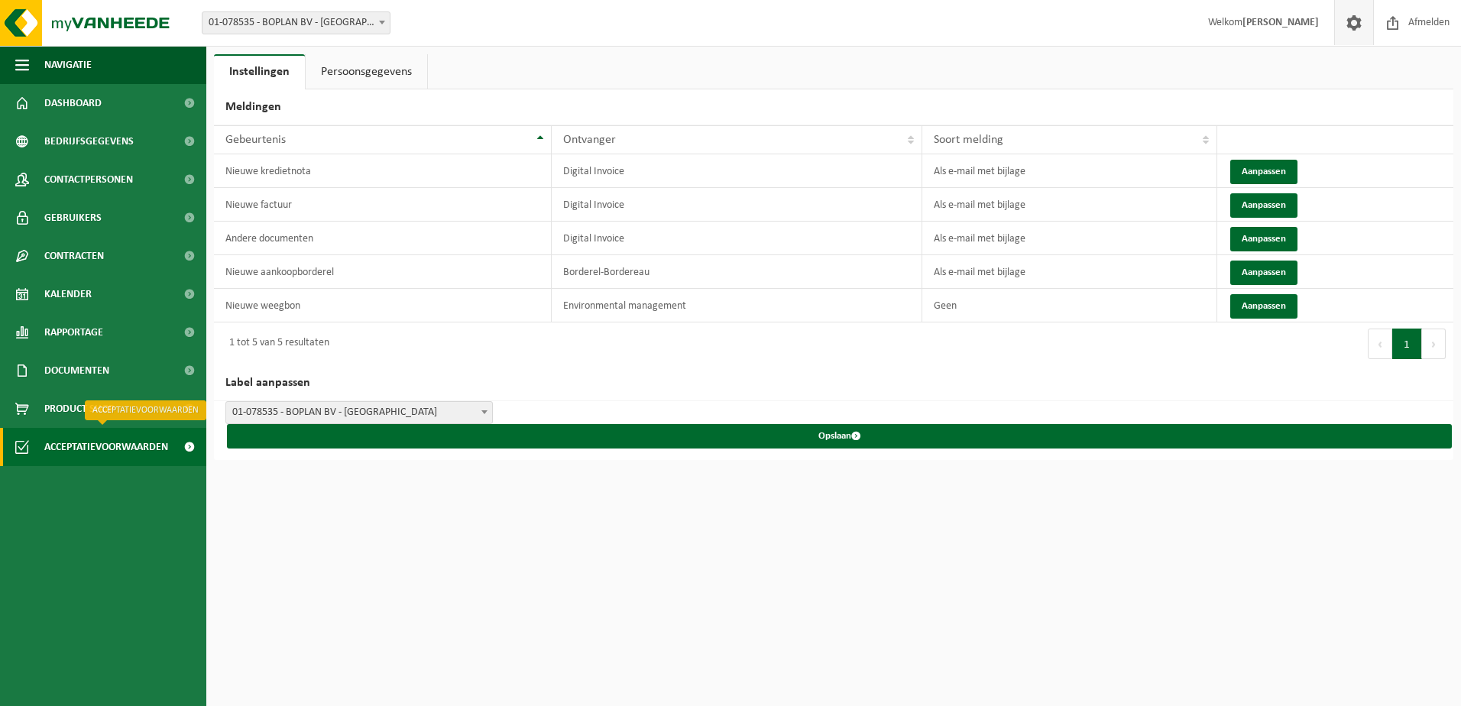
click at [115, 452] on span "Acceptatievoorwaarden" at bounding box center [106, 447] width 124 height 38
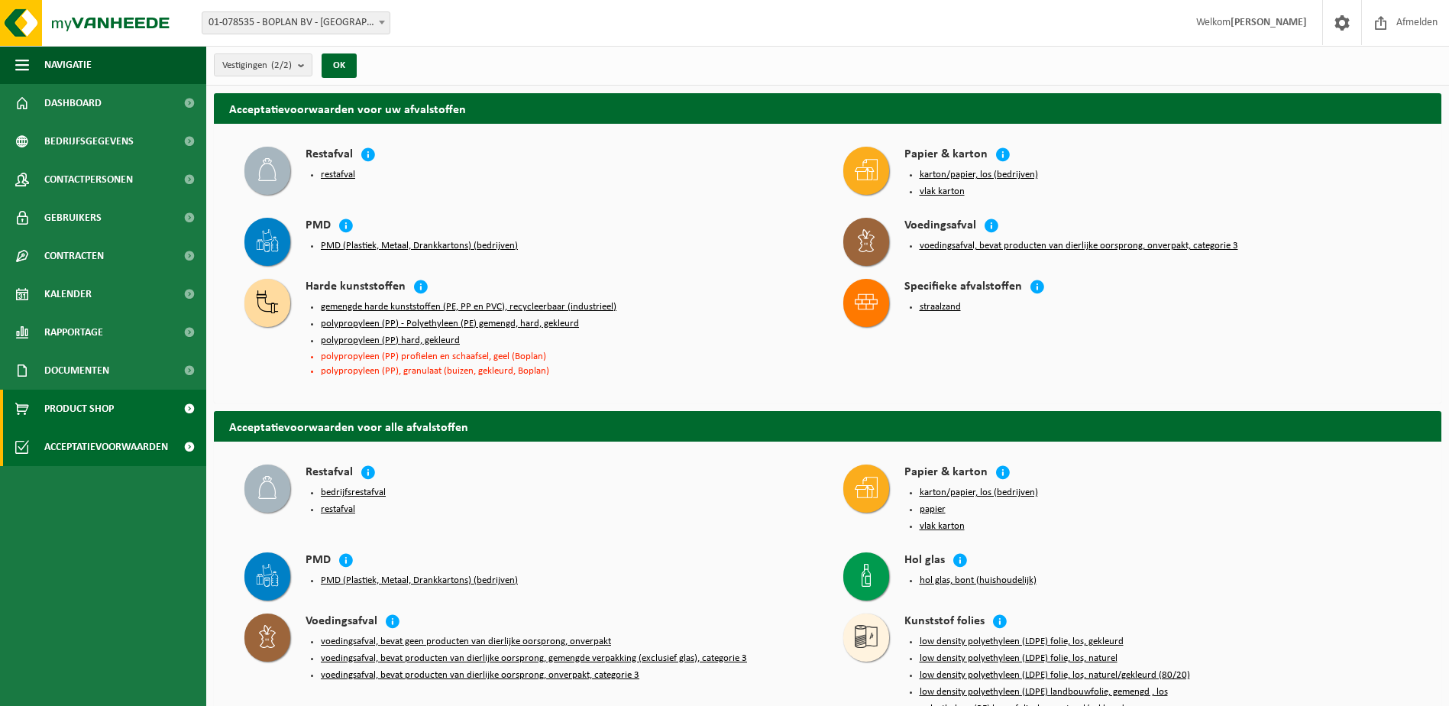
drag, startPoint x: 0, startPoint y: 0, endPoint x: 110, endPoint y: 410, distance: 424.1
click at [110, 410] on span "Product Shop" at bounding box center [79, 409] width 70 height 38
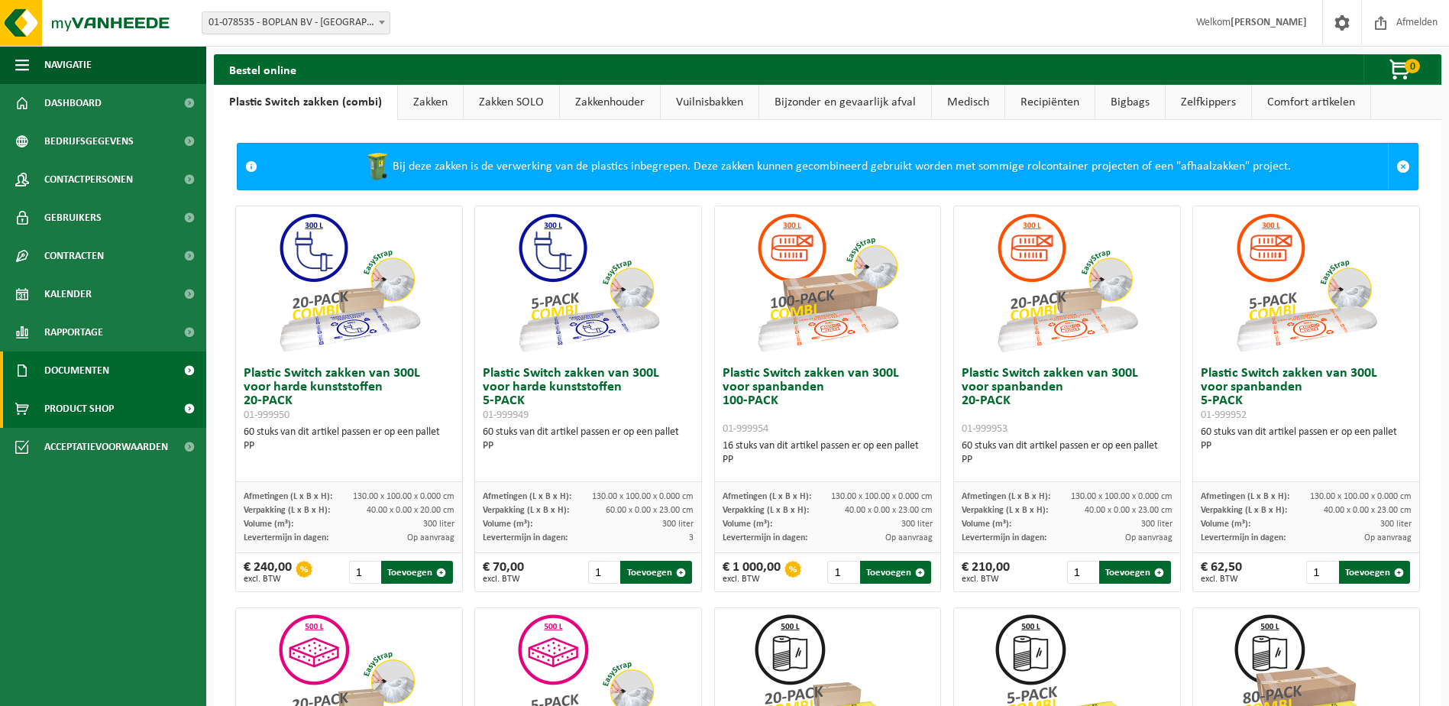
click at [128, 371] on link "Documenten" at bounding box center [103, 370] width 206 height 38
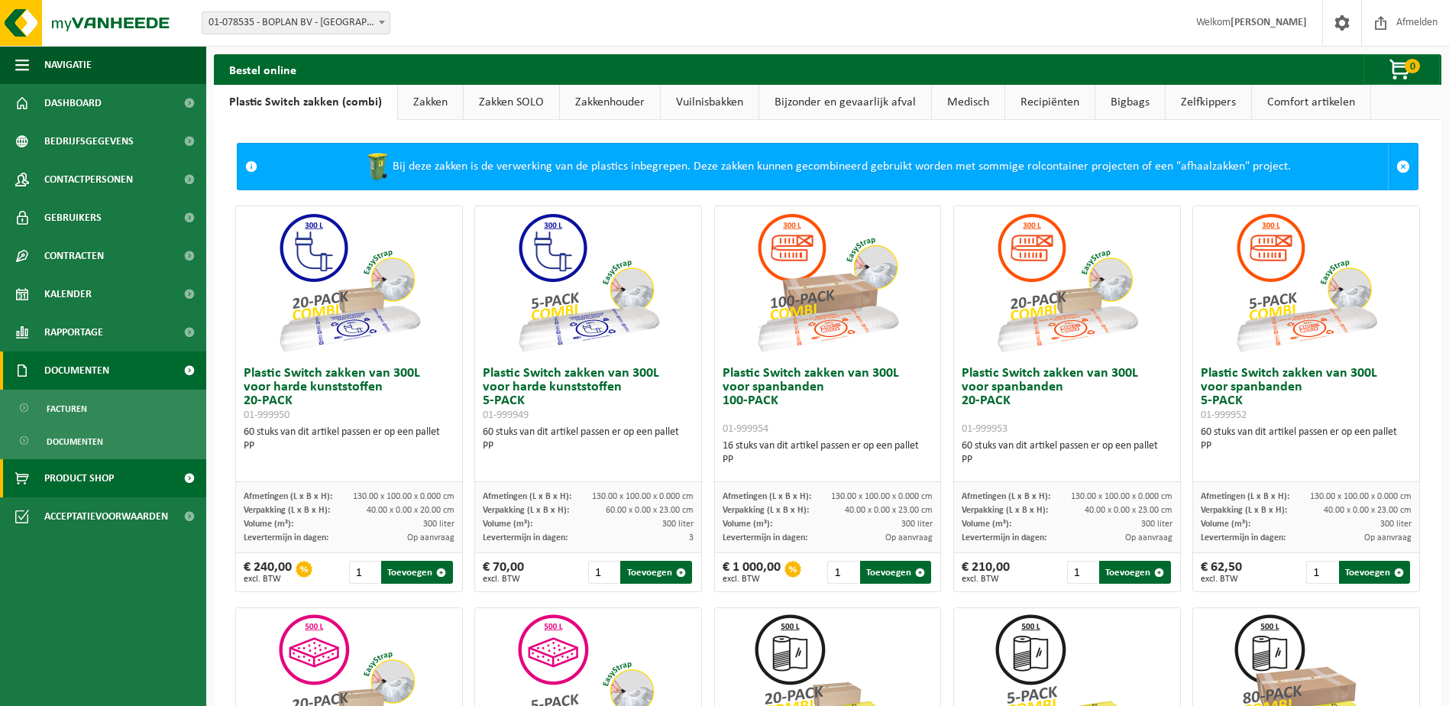
click at [114, 354] on link "Documenten" at bounding box center [103, 370] width 206 height 38
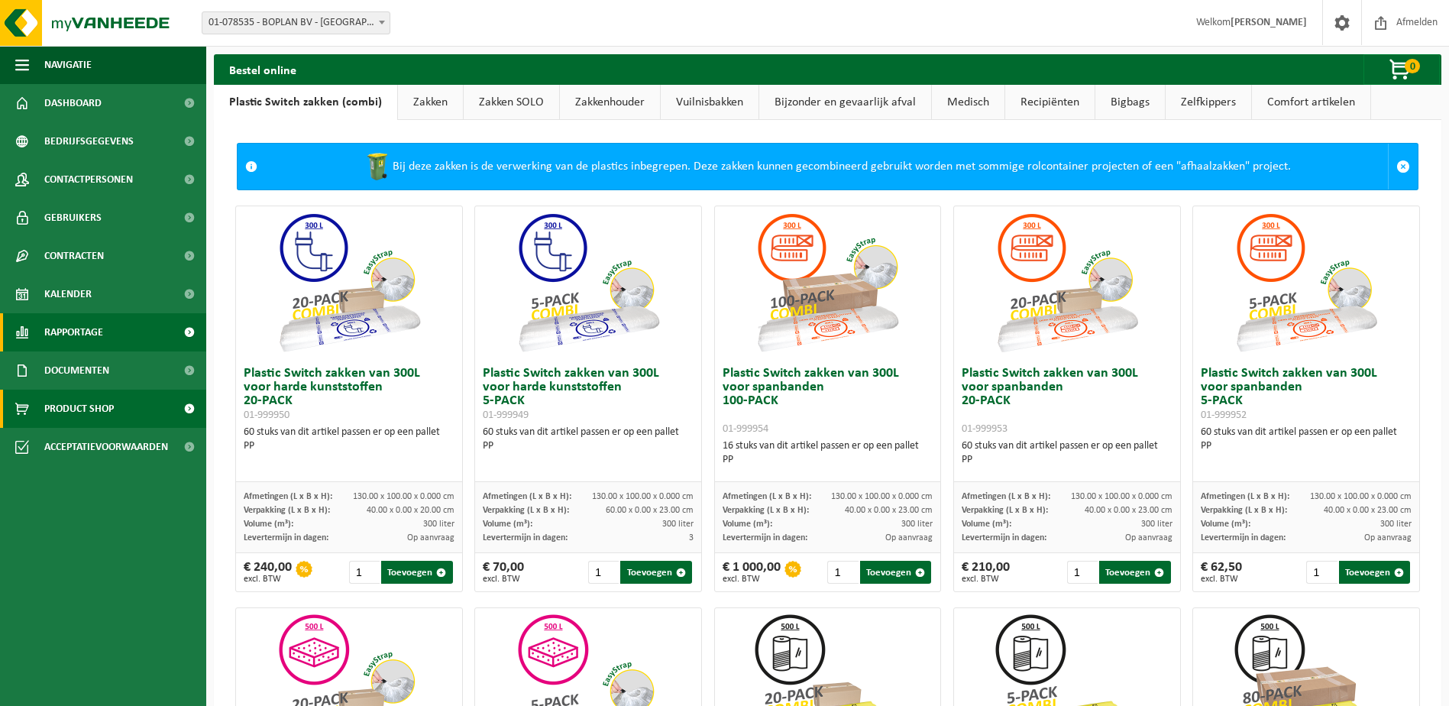
click at [114, 342] on link "Rapportage" at bounding box center [103, 332] width 206 height 38
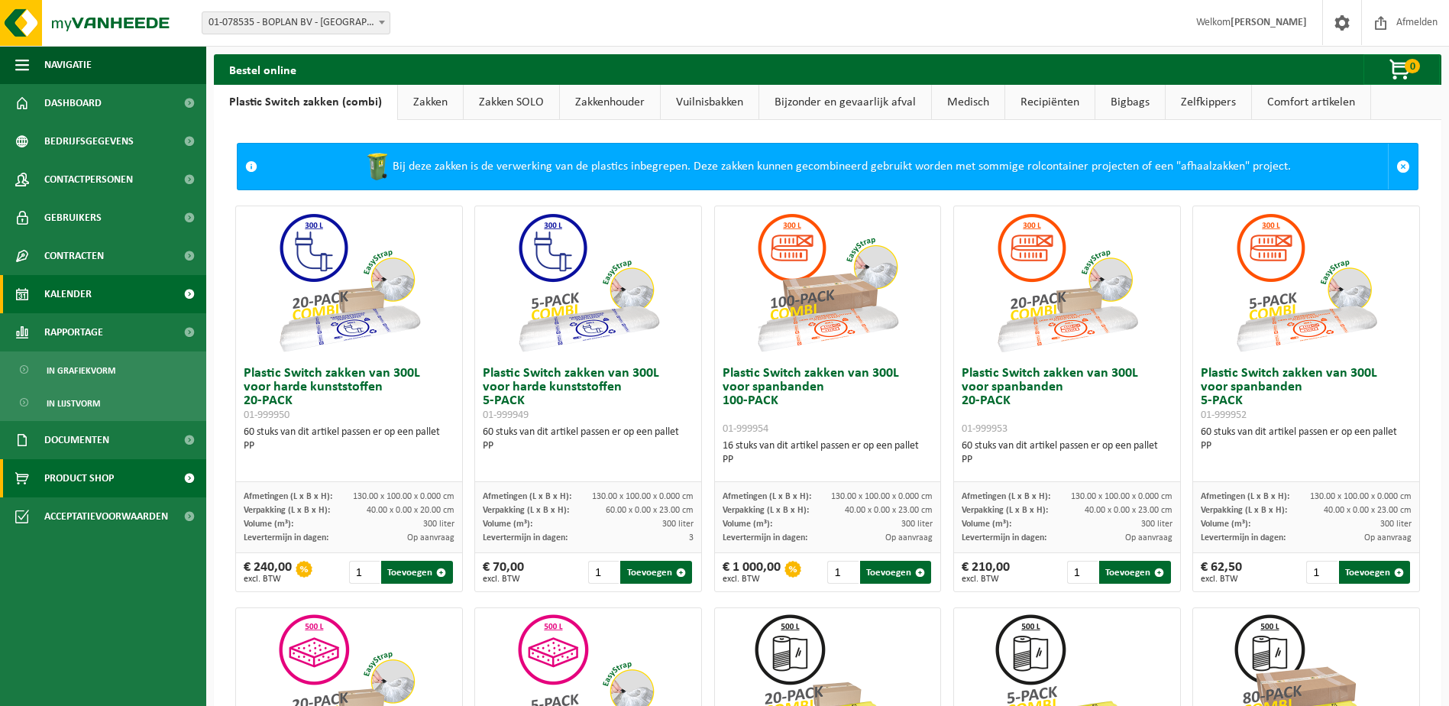
click at [115, 304] on link "Kalender" at bounding box center [103, 294] width 206 height 38
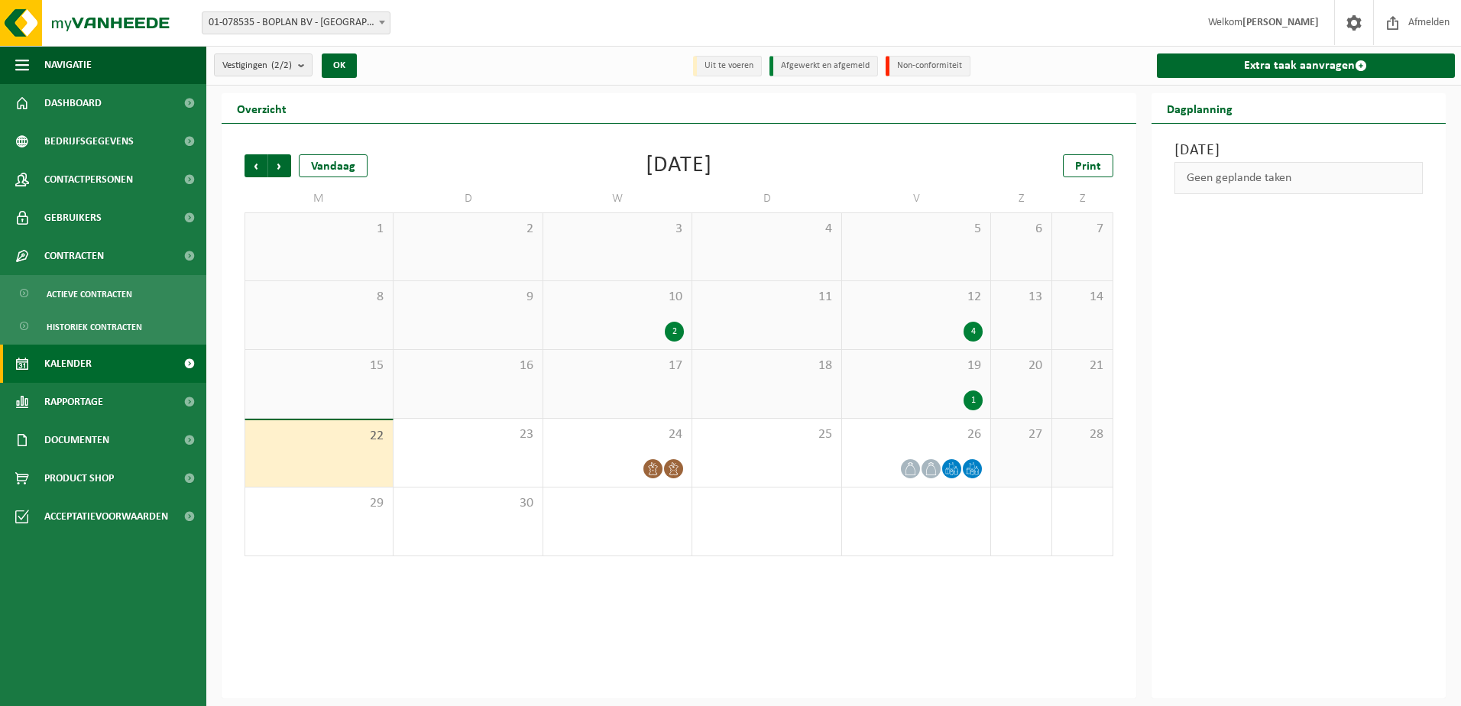
click at [103, 99] on link "Dashboard" at bounding box center [103, 103] width 206 height 38
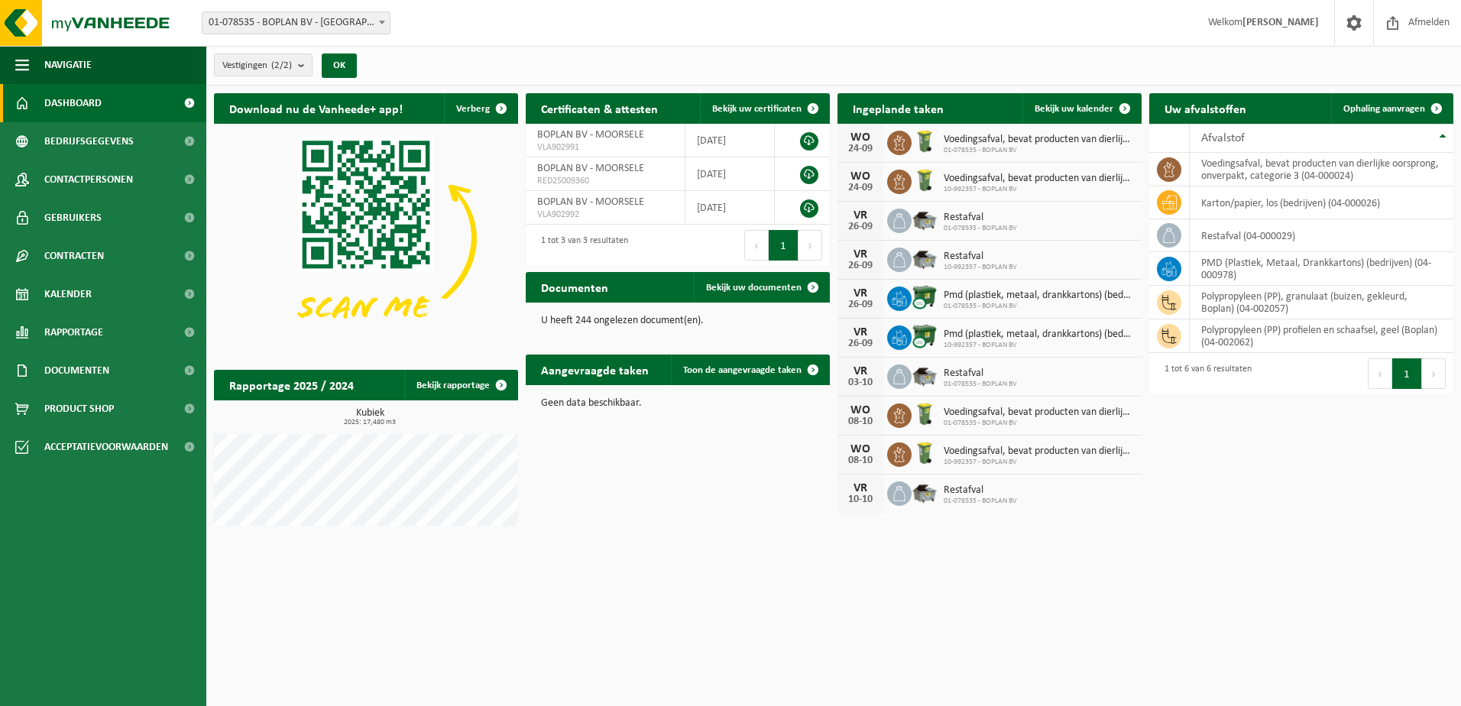
click at [406, 559] on html "Vestiging: 01-078535 - BOPLAN BV - MOORSELE 10-992357 - BOPLAN BV - MOORSELE 01…" at bounding box center [730, 353] width 1461 height 706
click at [743, 284] on span "Bekijk uw documenten" at bounding box center [754, 288] width 96 height 10
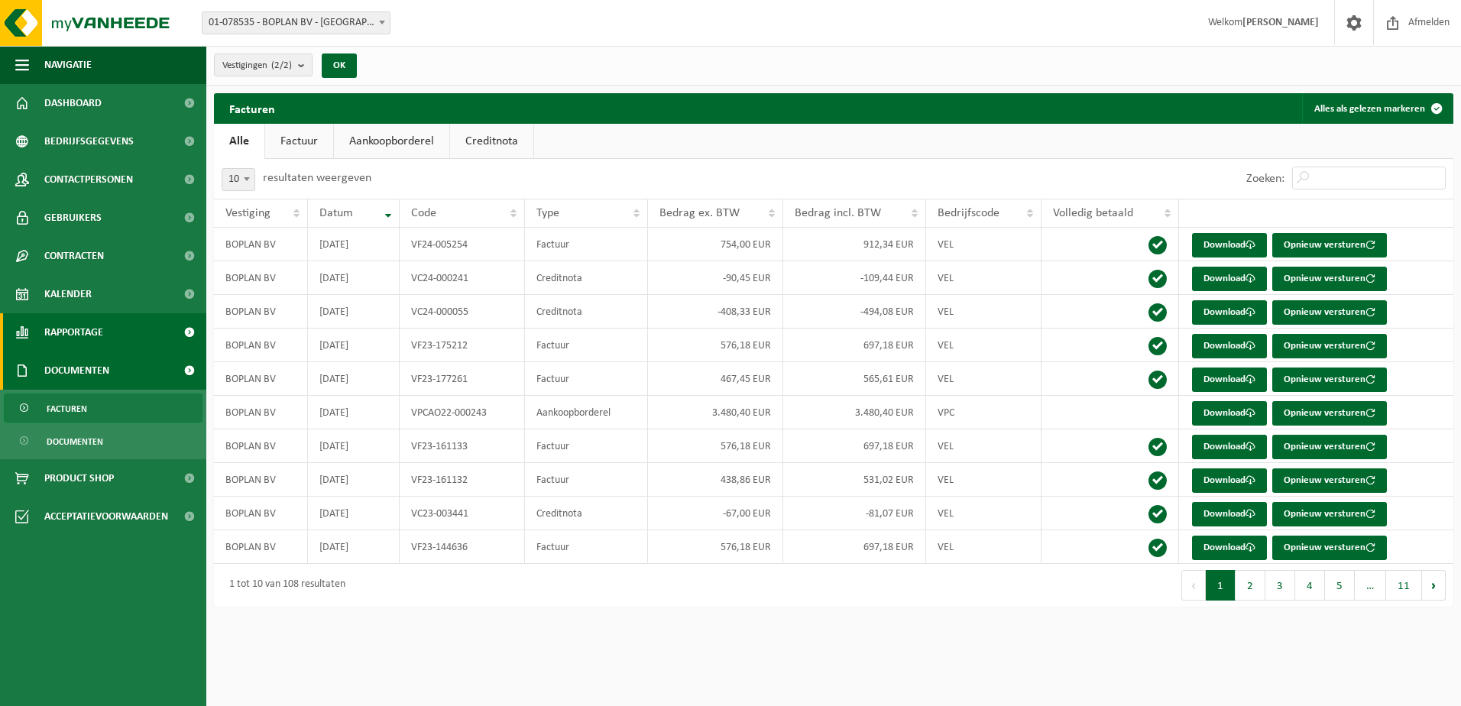
click at [76, 327] on span "Rapportage" at bounding box center [73, 332] width 59 height 38
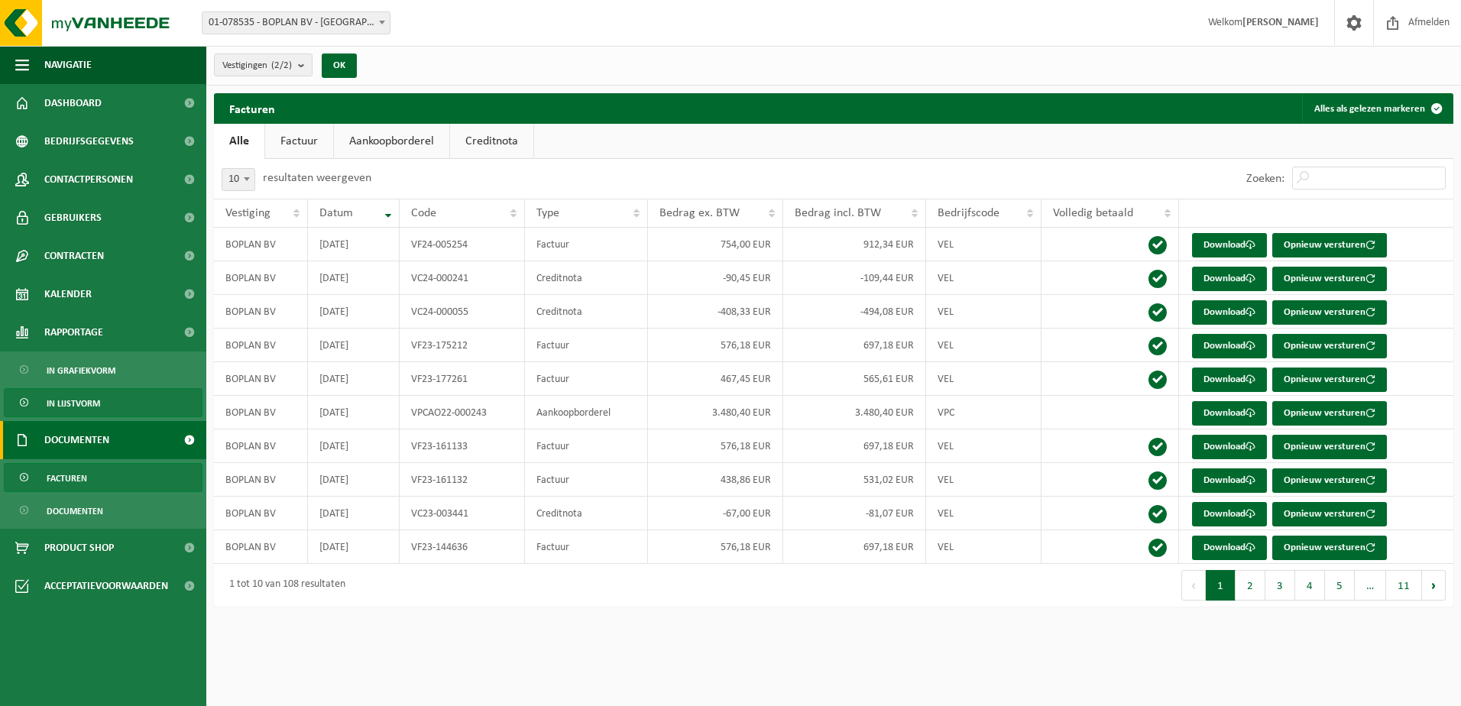
click at [83, 400] on span "In lijstvorm" at bounding box center [73, 403] width 53 height 29
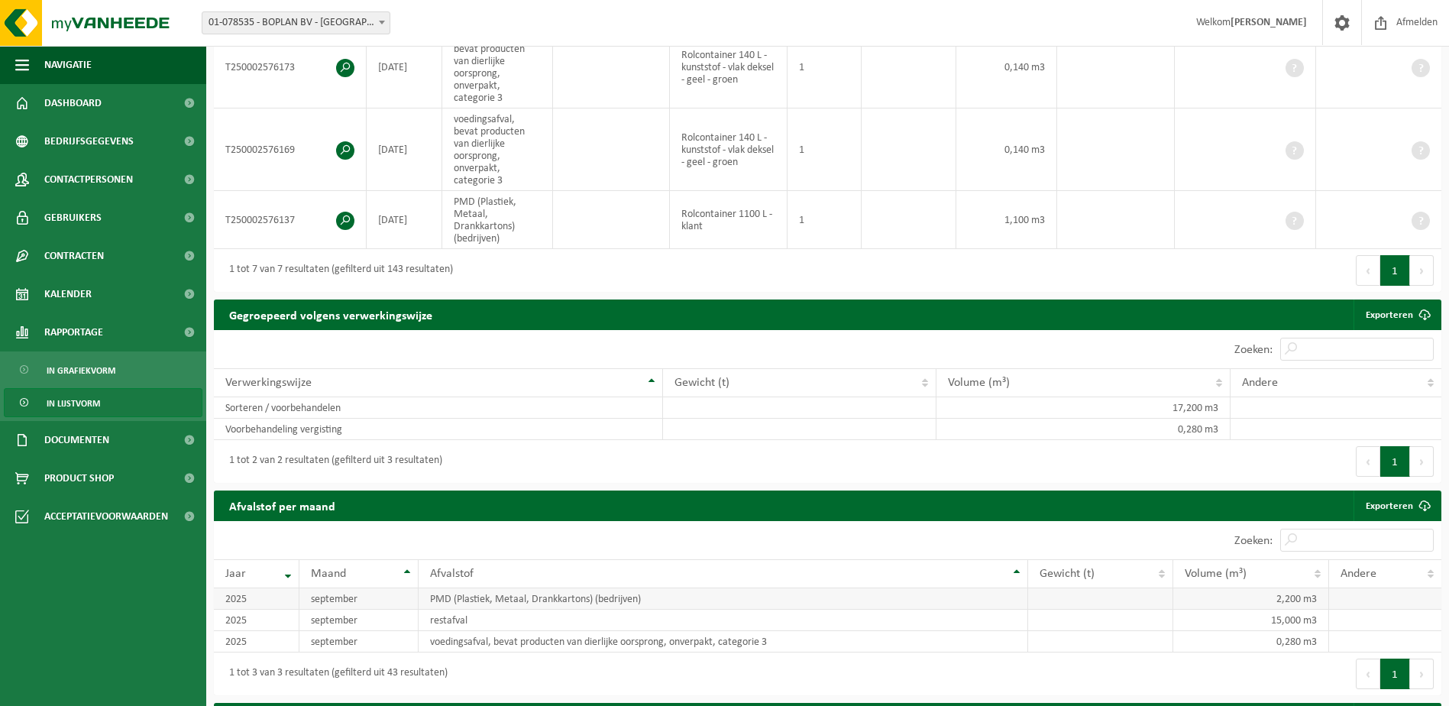
scroll to position [523, 0]
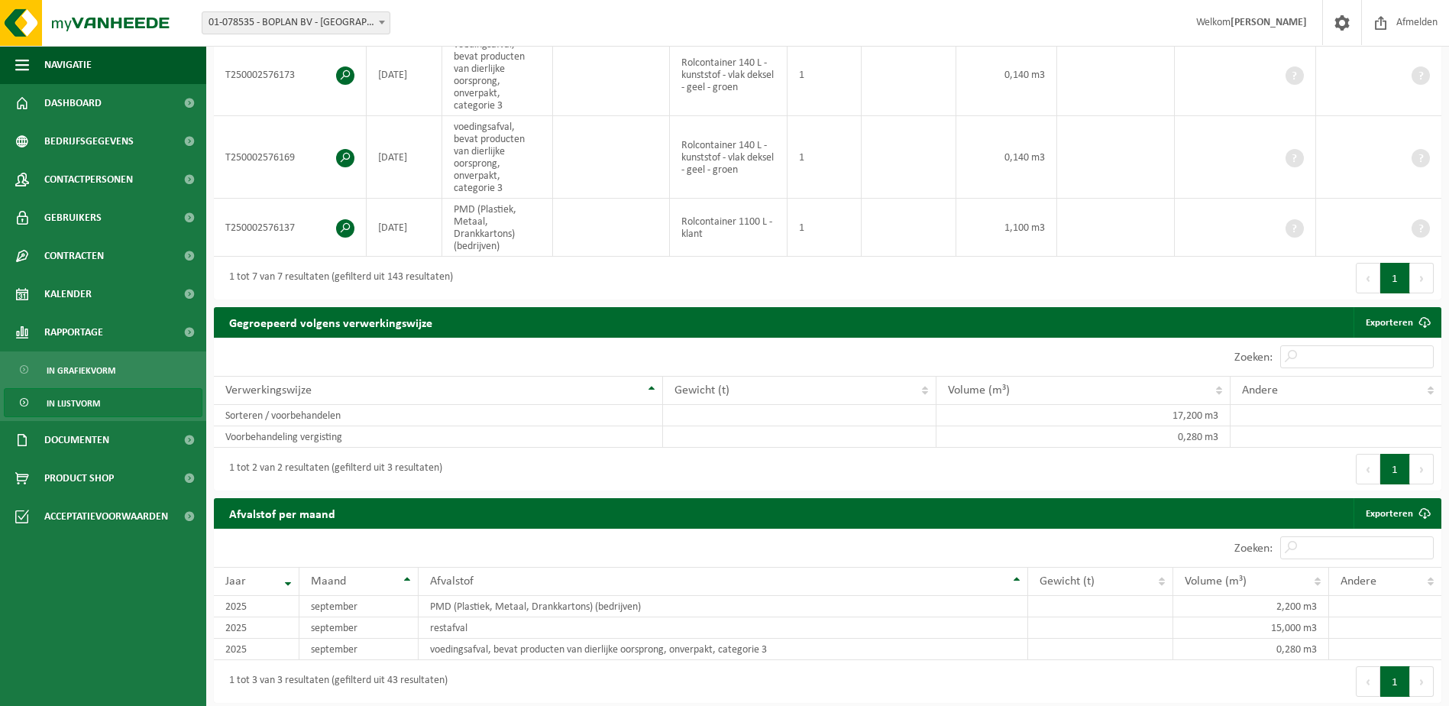
click at [490, 262] on div "1 tot 7 van 7 resultaten (gefilterd uit 143 resultaten)" at bounding box center [521, 278] width 614 height 43
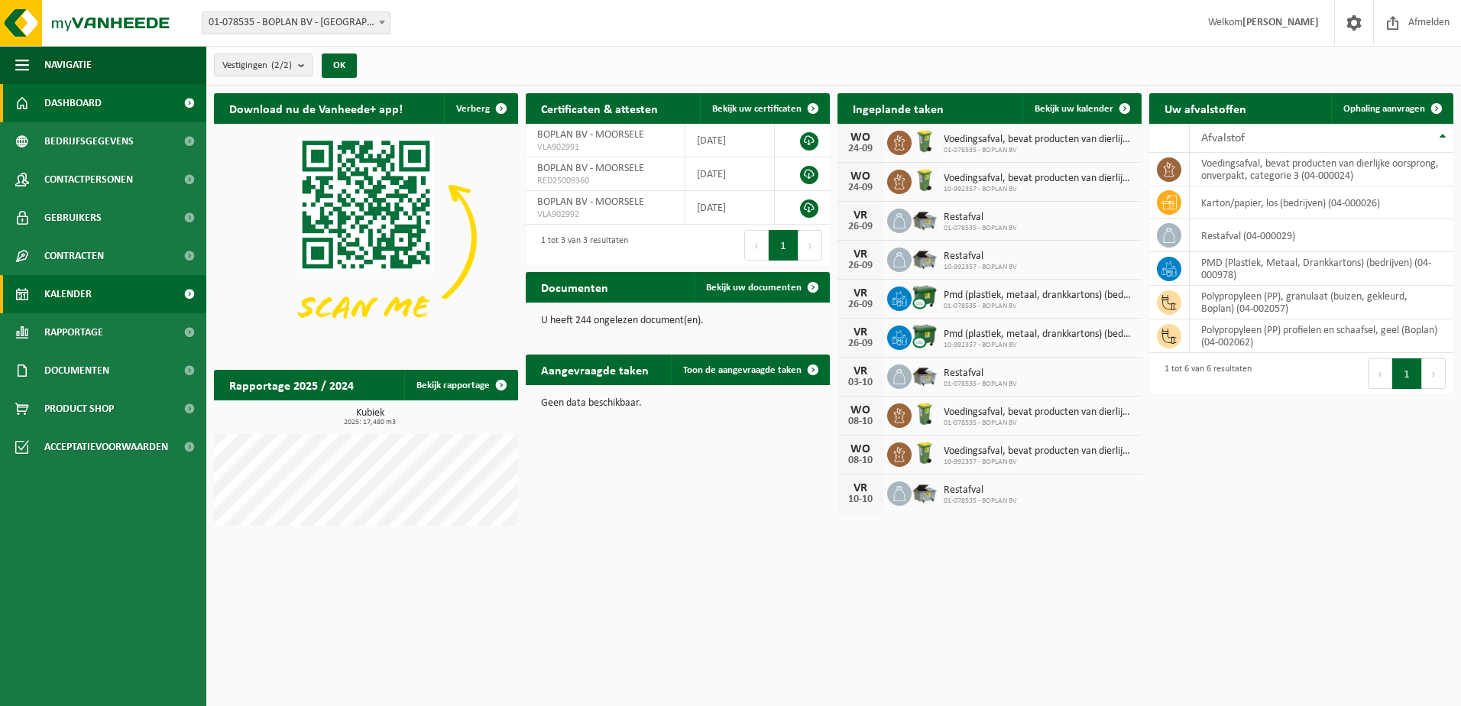
click at [131, 296] on link "Kalender" at bounding box center [103, 294] width 206 height 38
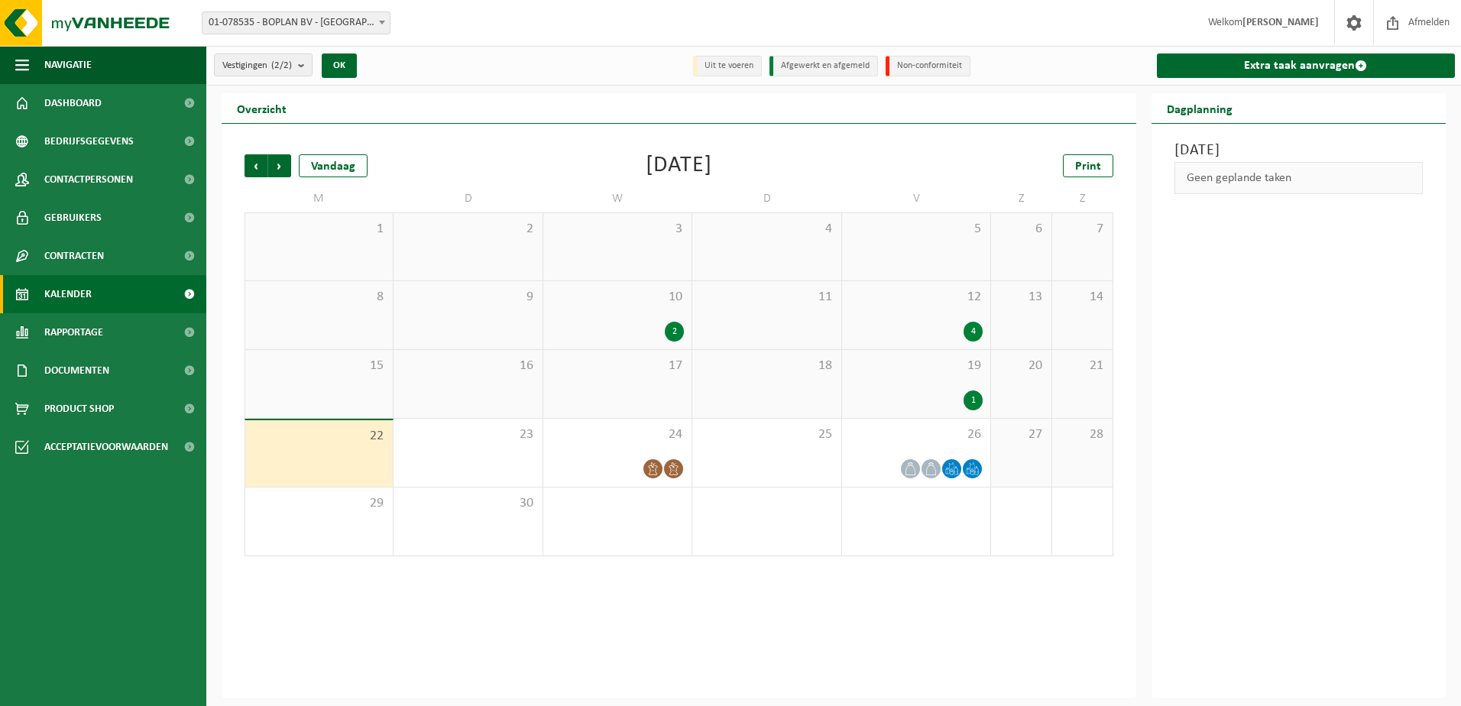
click at [931, 373] on span "19" at bounding box center [916, 366] width 133 height 17
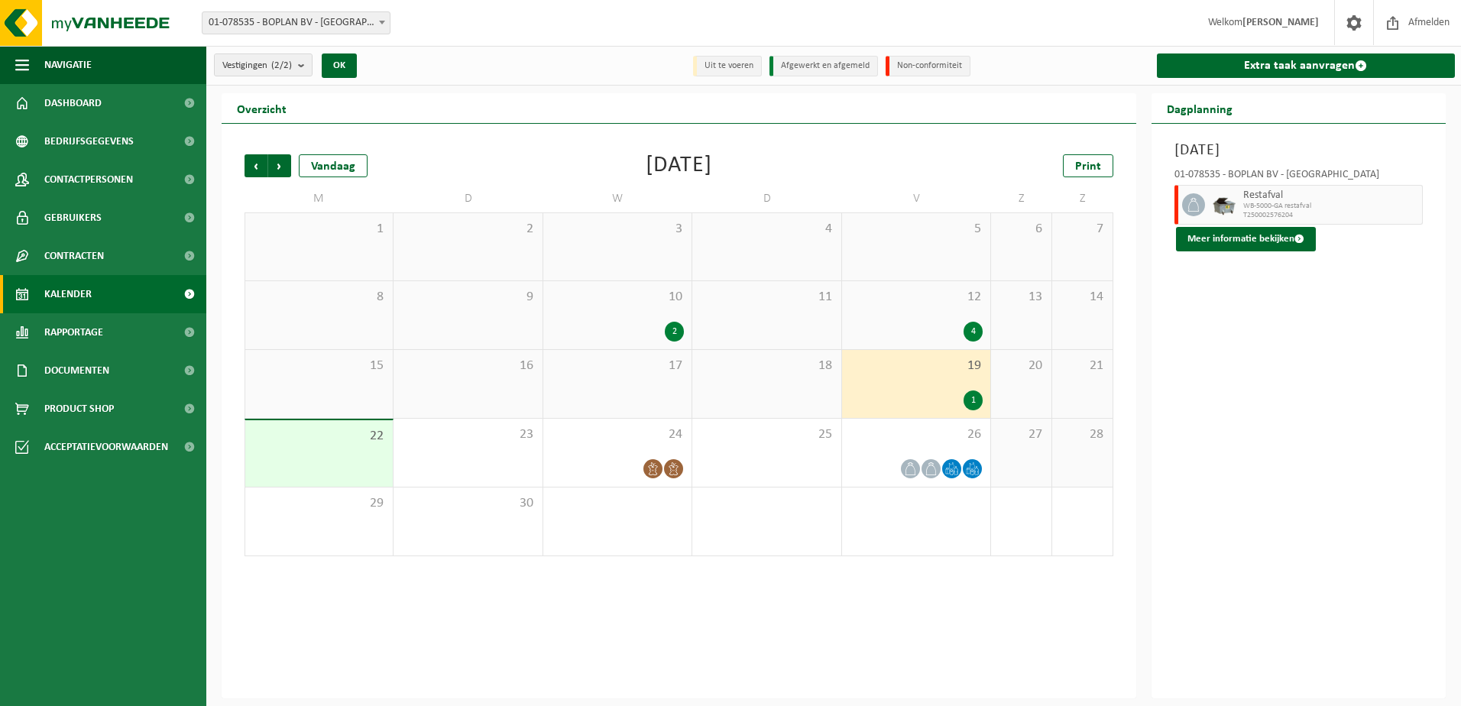
click at [1246, 209] on span "WB-5000-GA restafval" at bounding box center [1331, 206] width 176 height 9
click at [1247, 249] on button "Meer informatie bekijken" at bounding box center [1246, 239] width 140 height 24
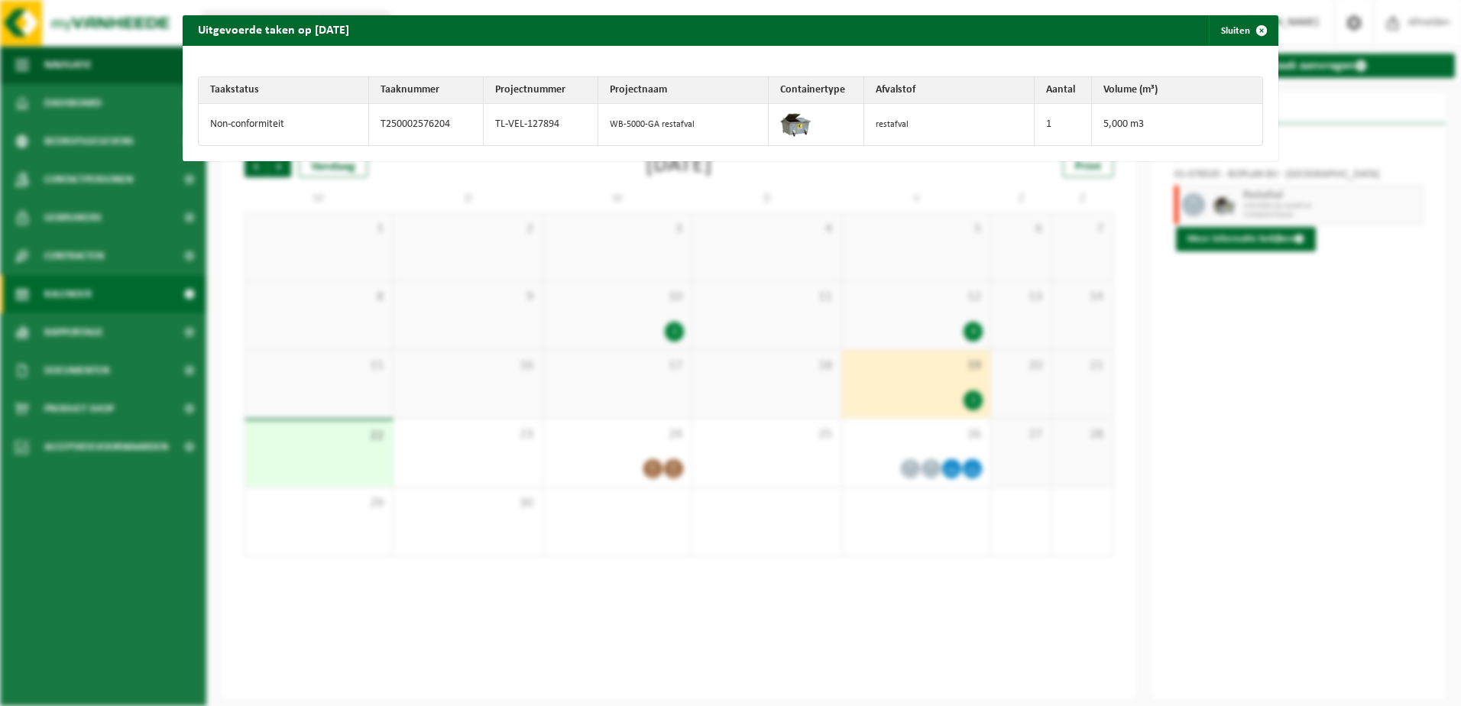
click at [270, 133] on td "Non-conformiteit" at bounding box center [284, 124] width 170 height 41
click at [380, 143] on td "T250002576204" at bounding box center [426, 124] width 115 height 41
click at [279, 114] on td "Non-conformiteit" at bounding box center [284, 124] width 170 height 41
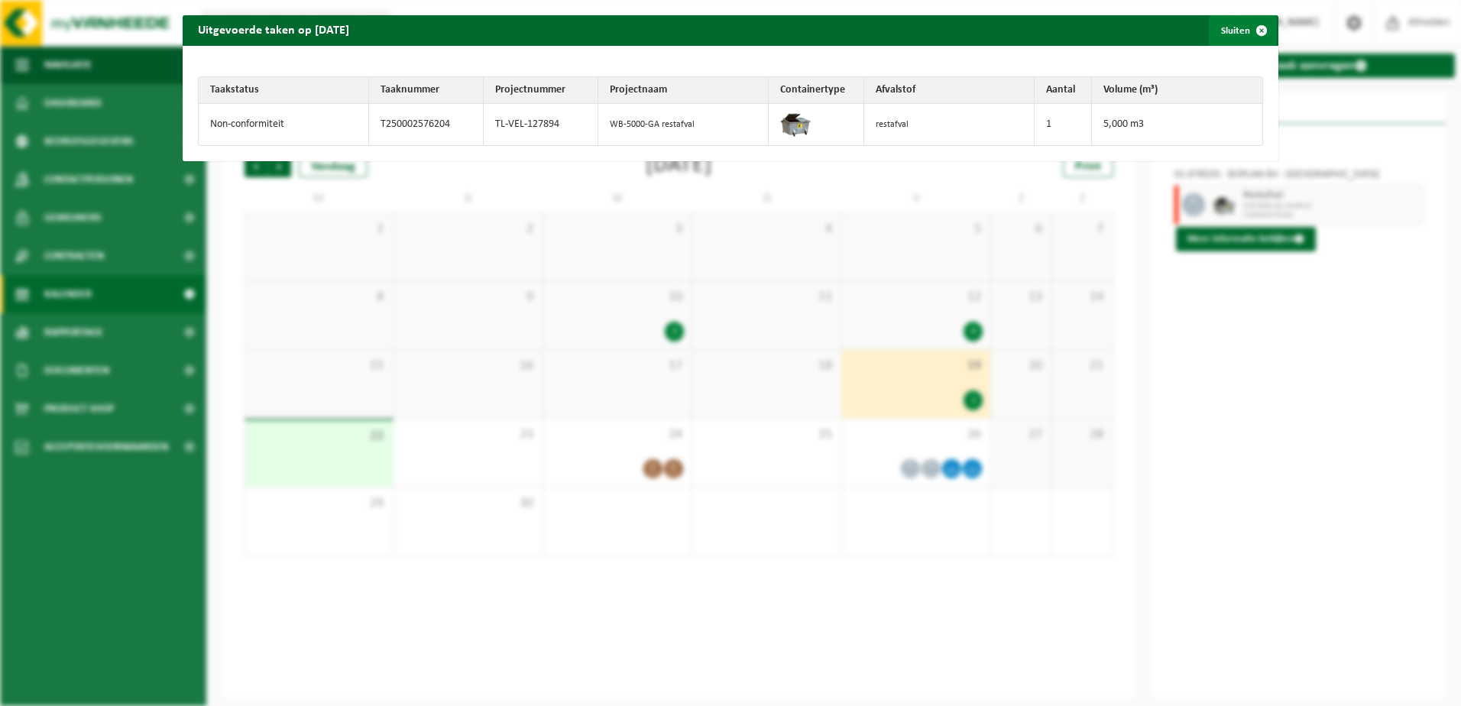
click at [1254, 28] on span "button" at bounding box center [1261, 30] width 31 height 31
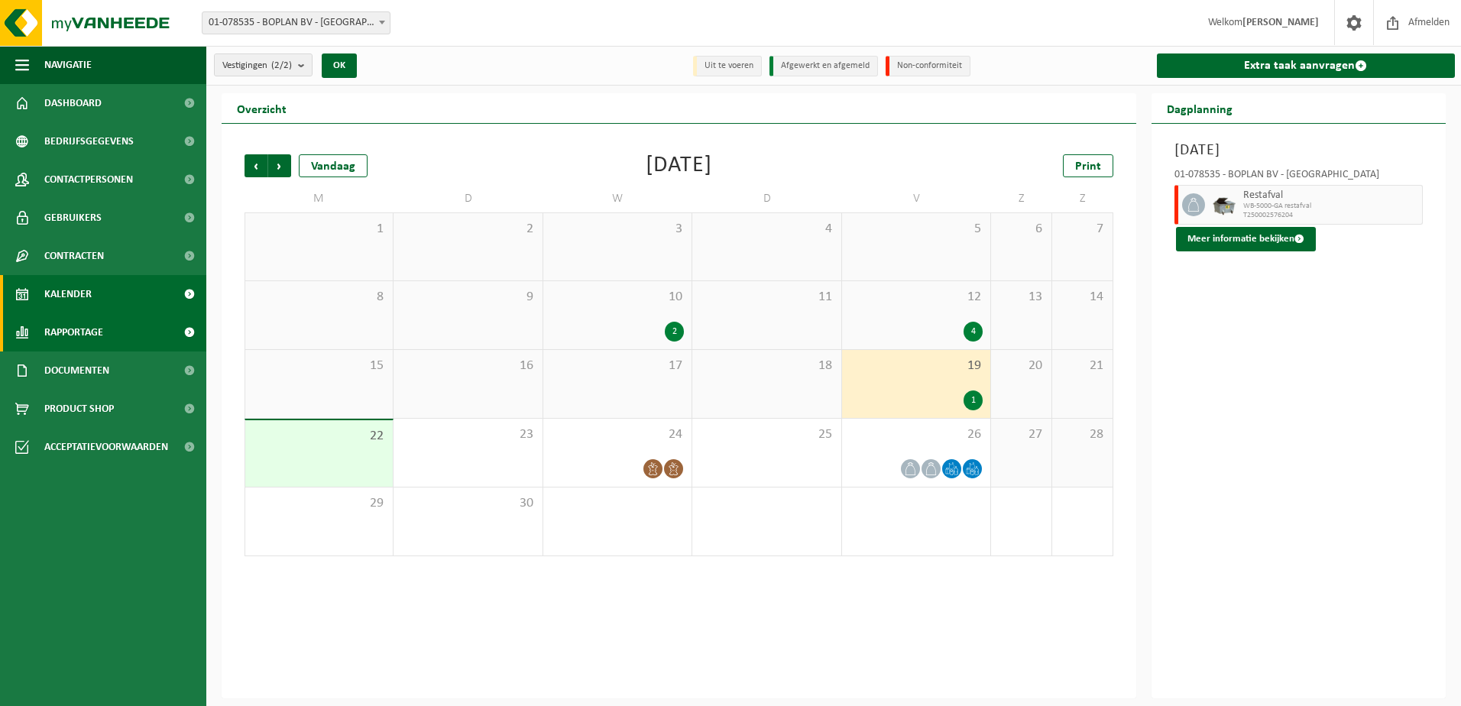
click at [156, 327] on link "Rapportage" at bounding box center [103, 332] width 206 height 38
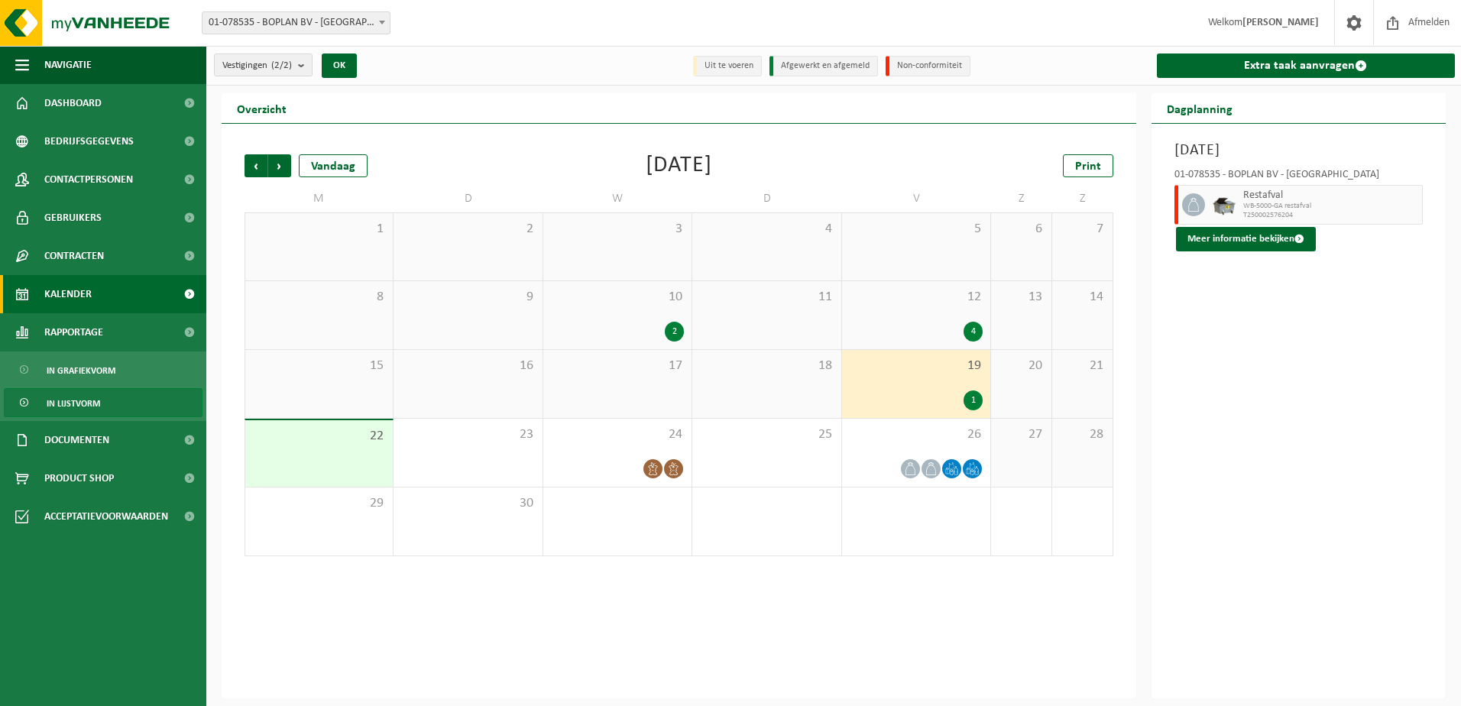
click at [140, 388] on link "In lijstvorm" at bounding box center [103, 402] width 199 height 29
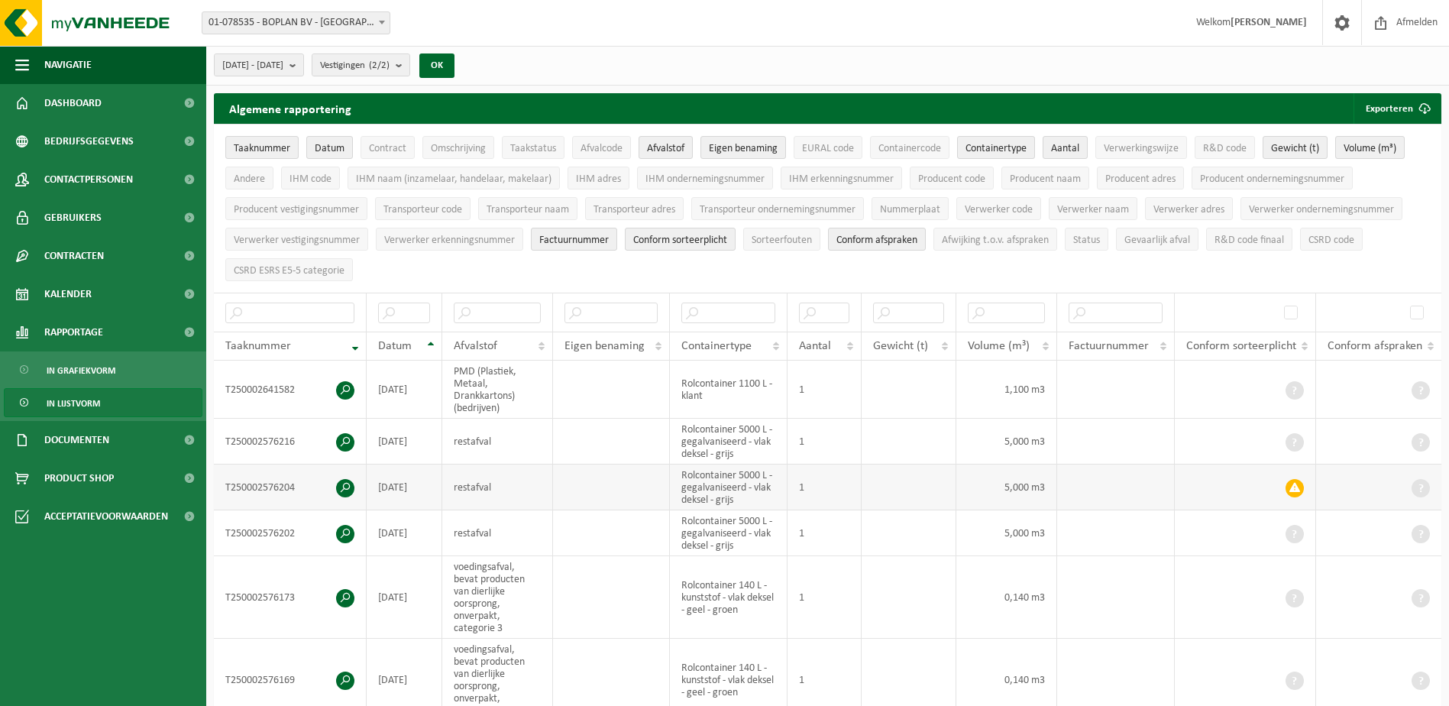
click at [1301, 484] on span at bounding box center [1295, 488] width 18 height 18
